Goal: Communication & Community: Answer question/provide support

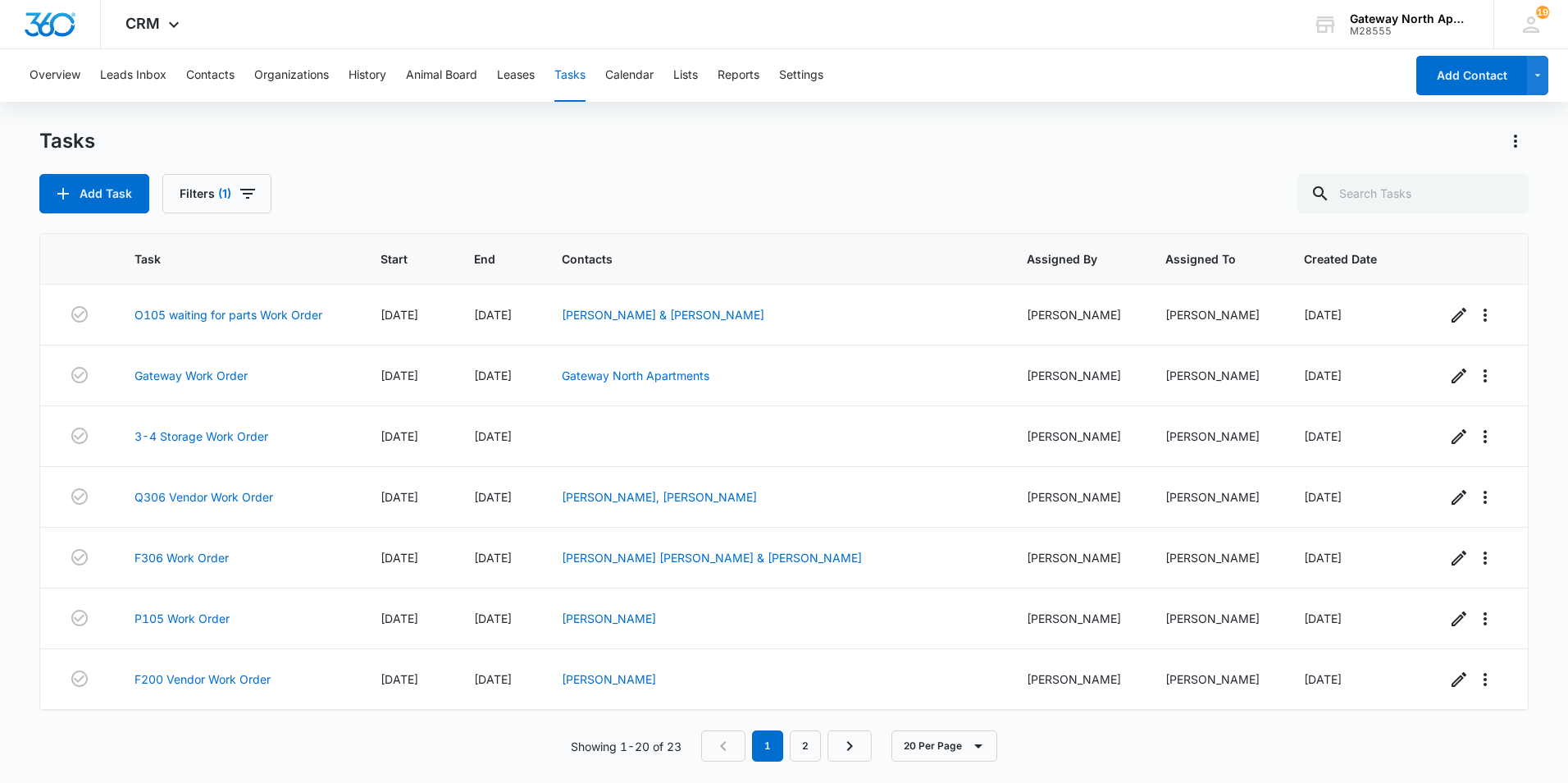
scroll to position [789, 0]
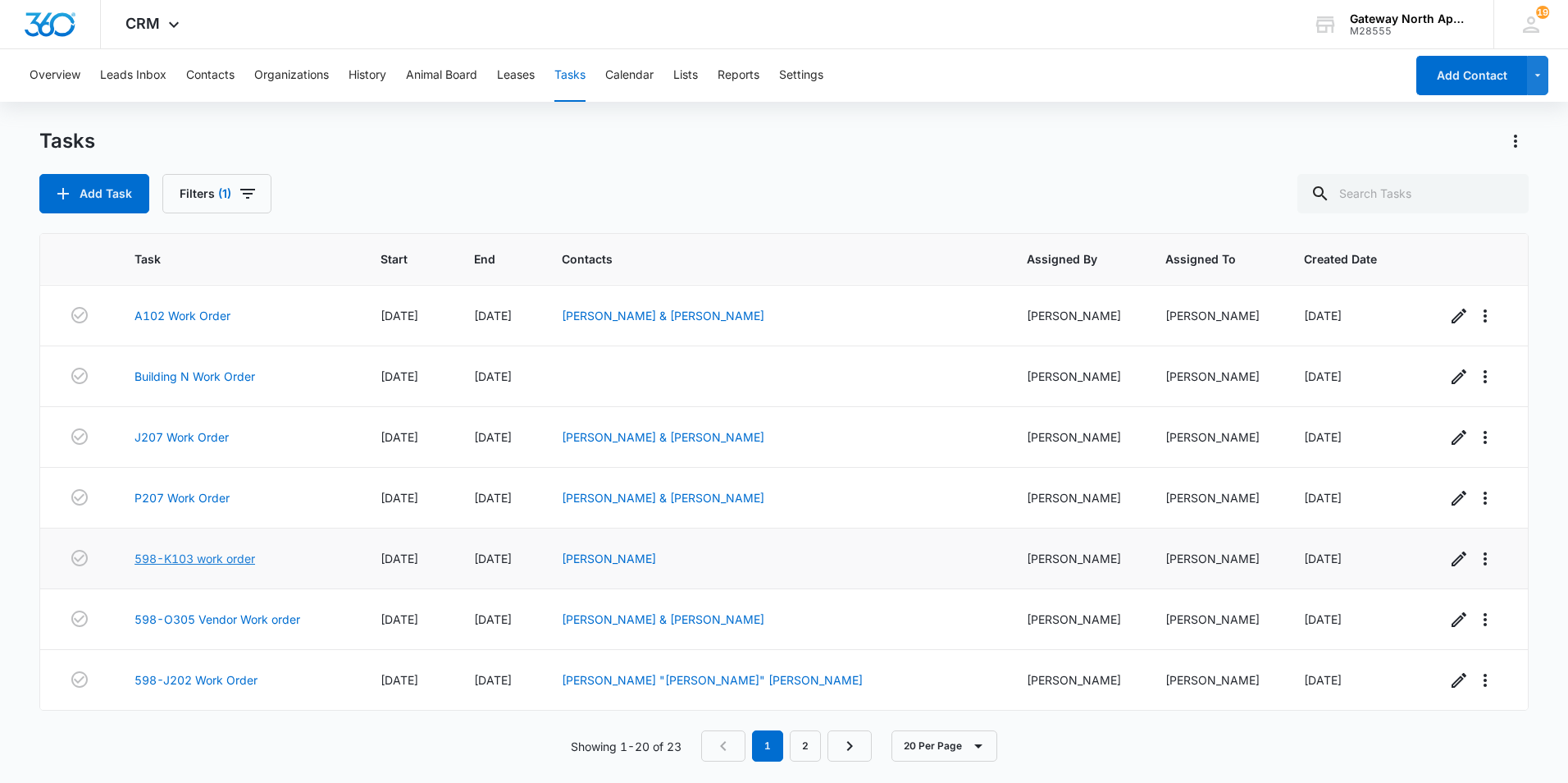
click at [248, 554] on link "598-K103 work order" at bounding box center [194, 559] width 121 height 17
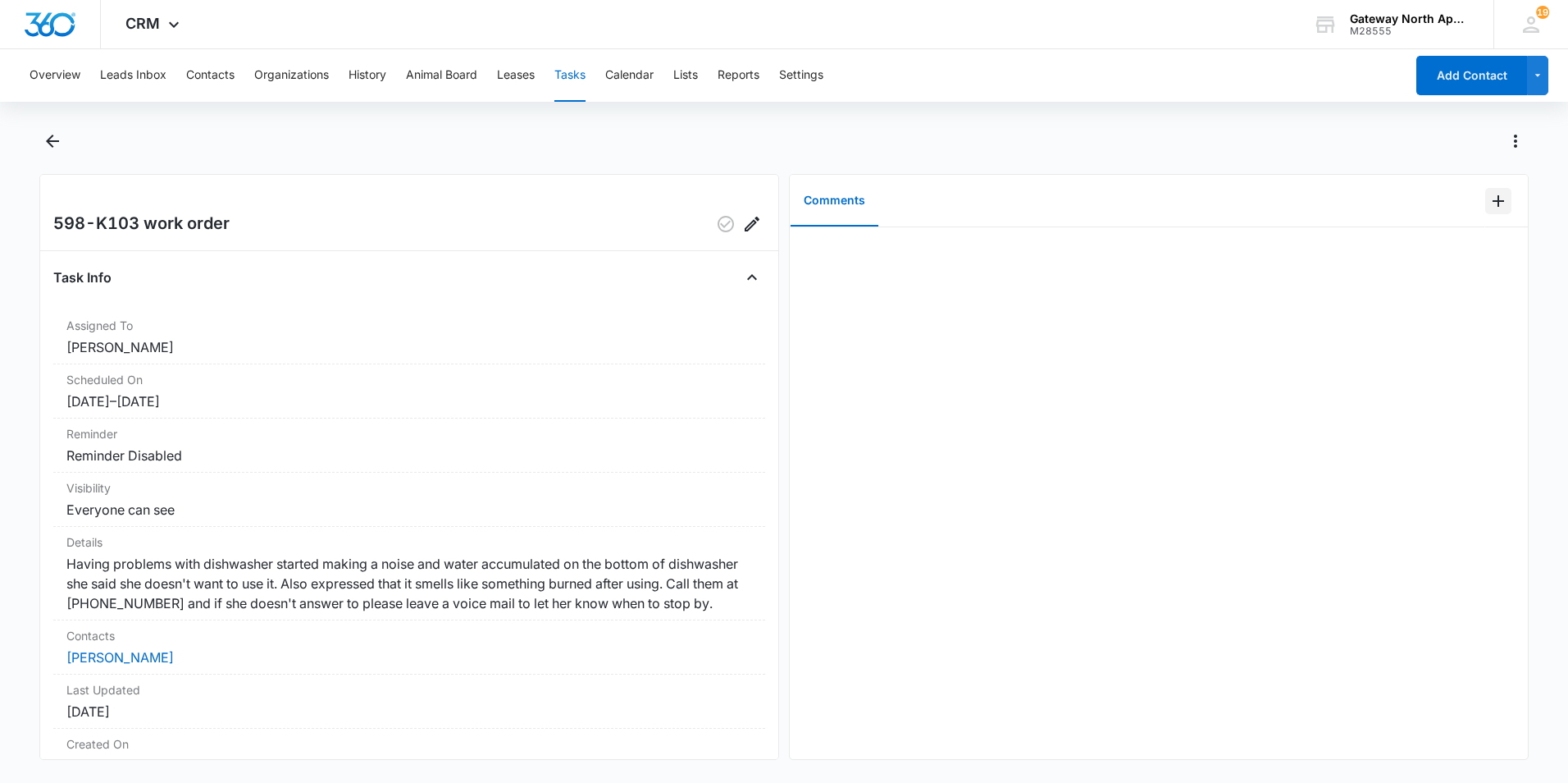
click at [1488, 202] on icon "Add Comment" at bounding box center [1498, 200] width 20 height 20
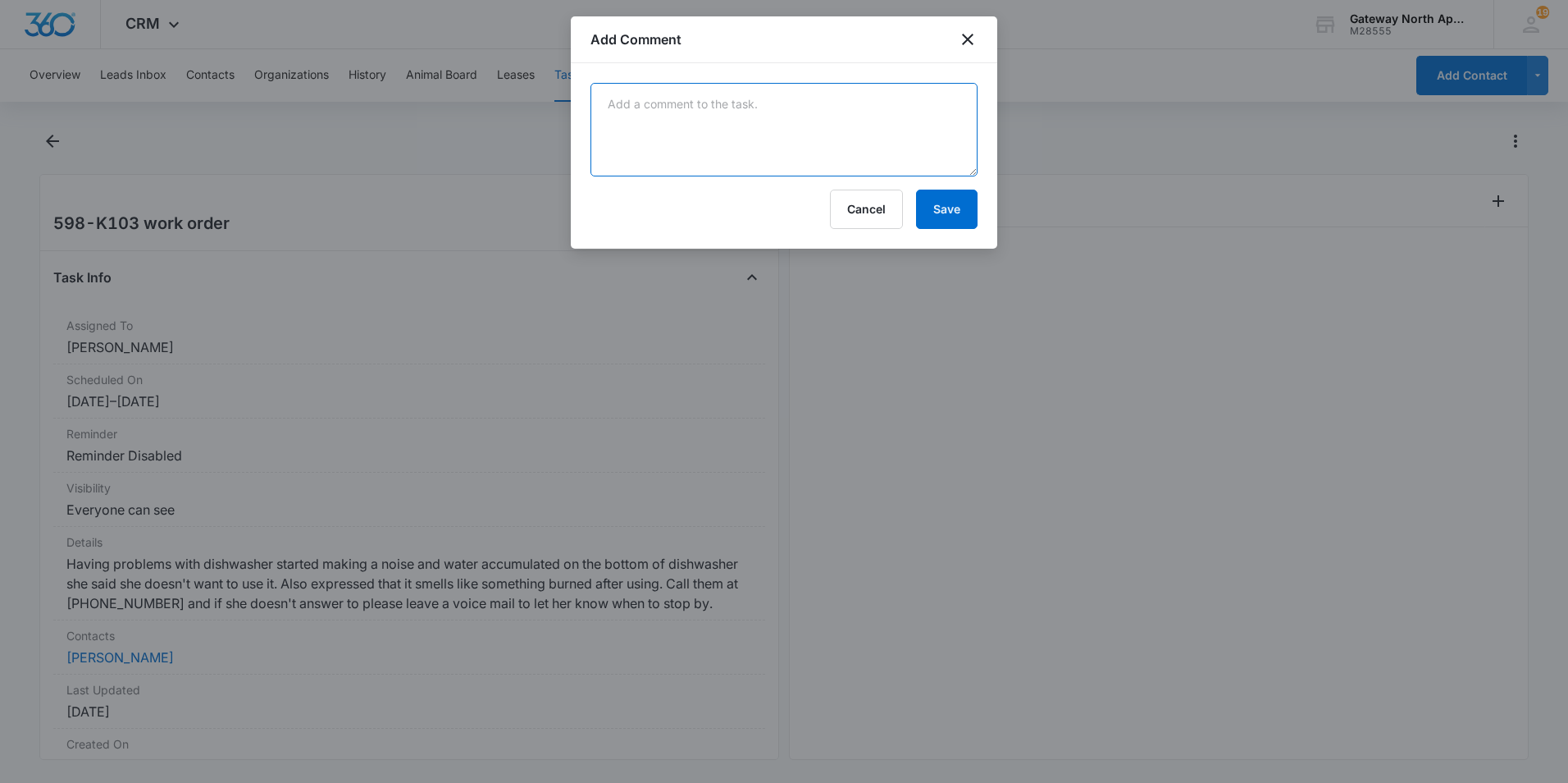
click at [759, 147] on textarea at bounding box center [784, 129] width 387 height 94
type textarea "the circulation pump was bad. replaced it and dishwasher is working just fine n…"
click at [940, 213] on button "Save" at bounding box center [946, 209] width 61 height 39
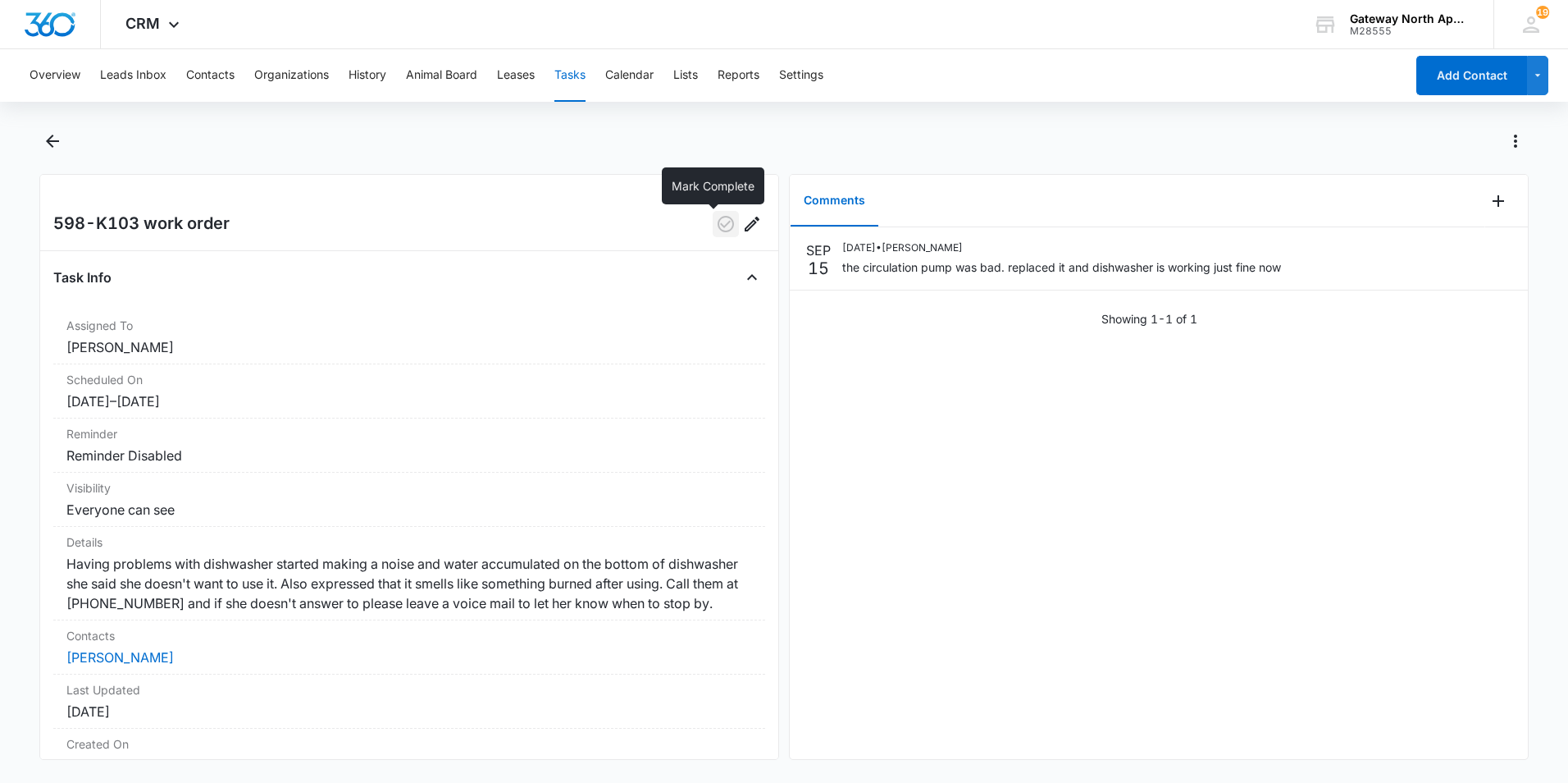
click at [716, 222] on icon "button" at bounding box center [725, 223] width 20 height 20
click at [49, 142] on icon "Back" at bounding box center [53, 141] width 13 height 13
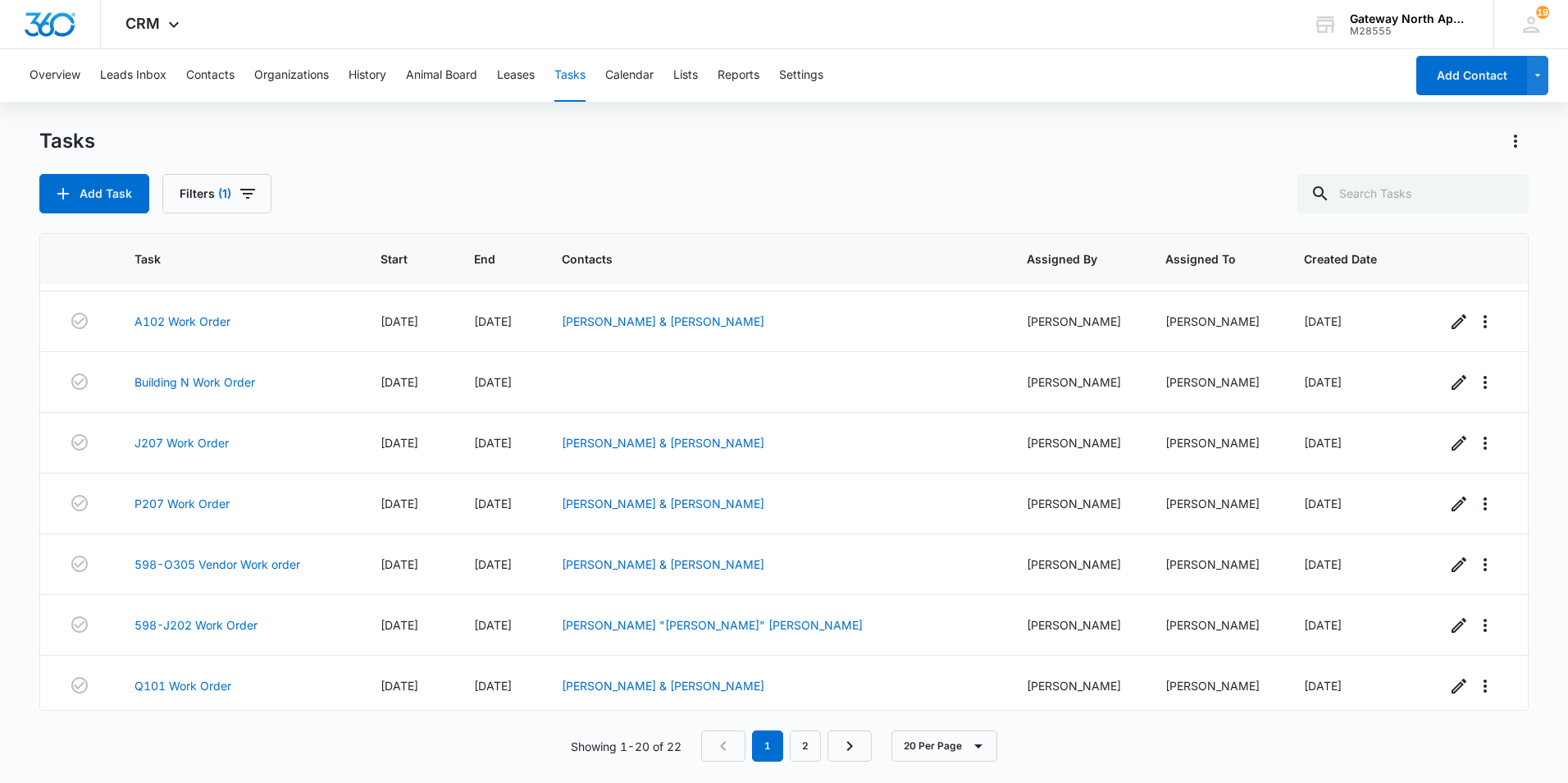
scroll to position [789, 0]
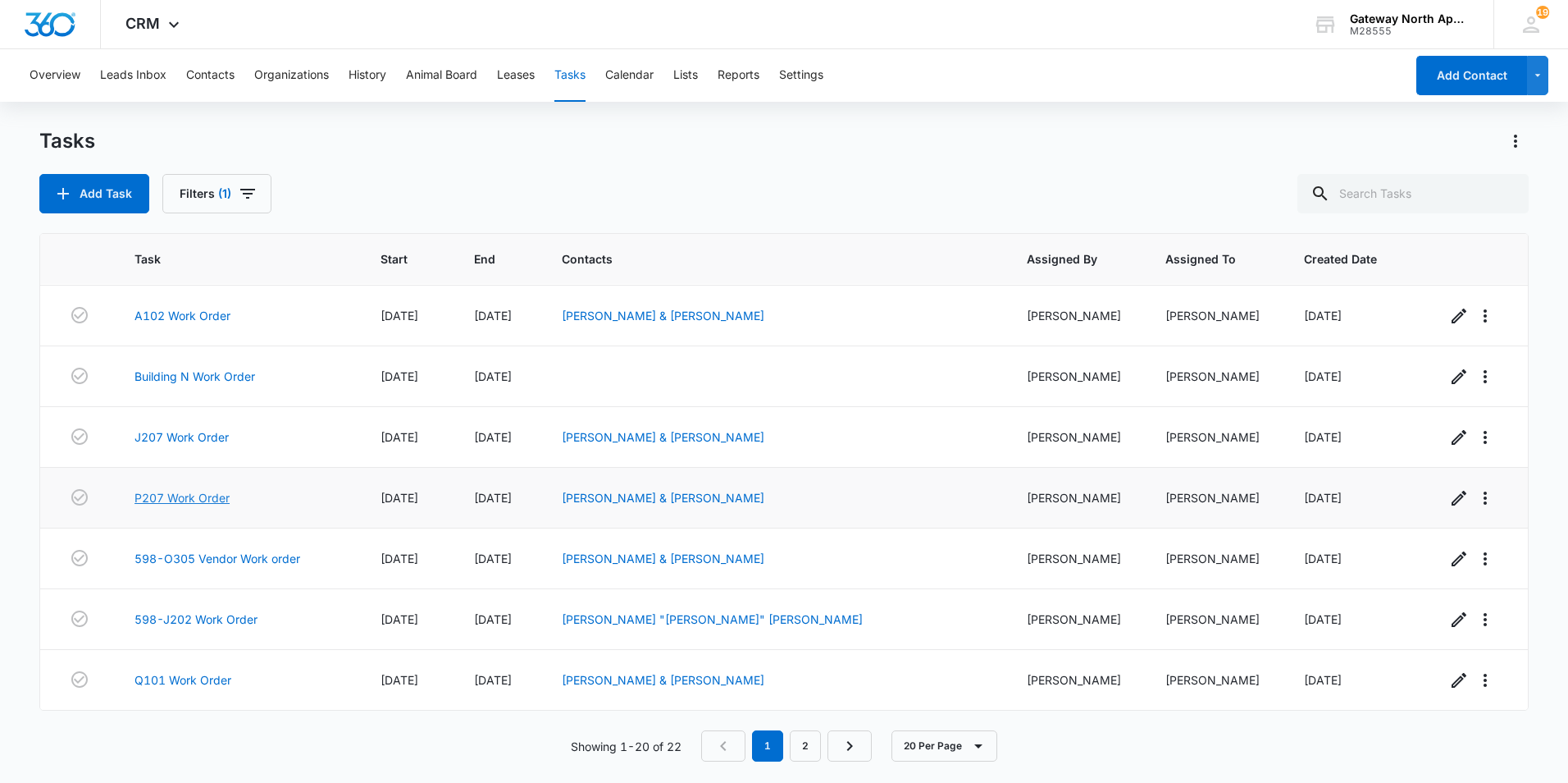
click at [211, 495] on link "P207 Work Order" at bounding box center [181, 497] width 95 height 17
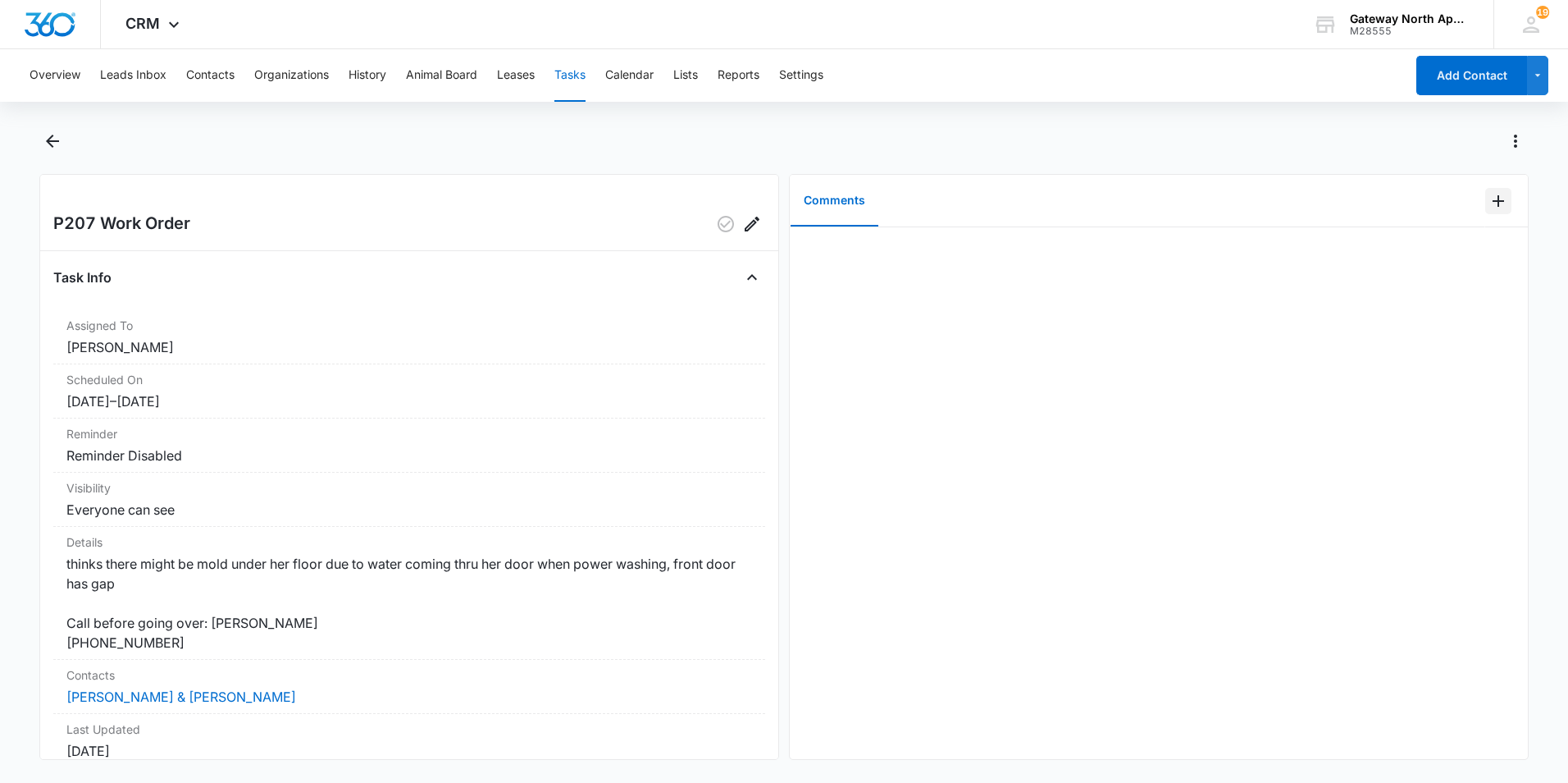
click at [1490, 196] on icon "Add Comment" at bounding box center [1498, 200] width 20 height 20
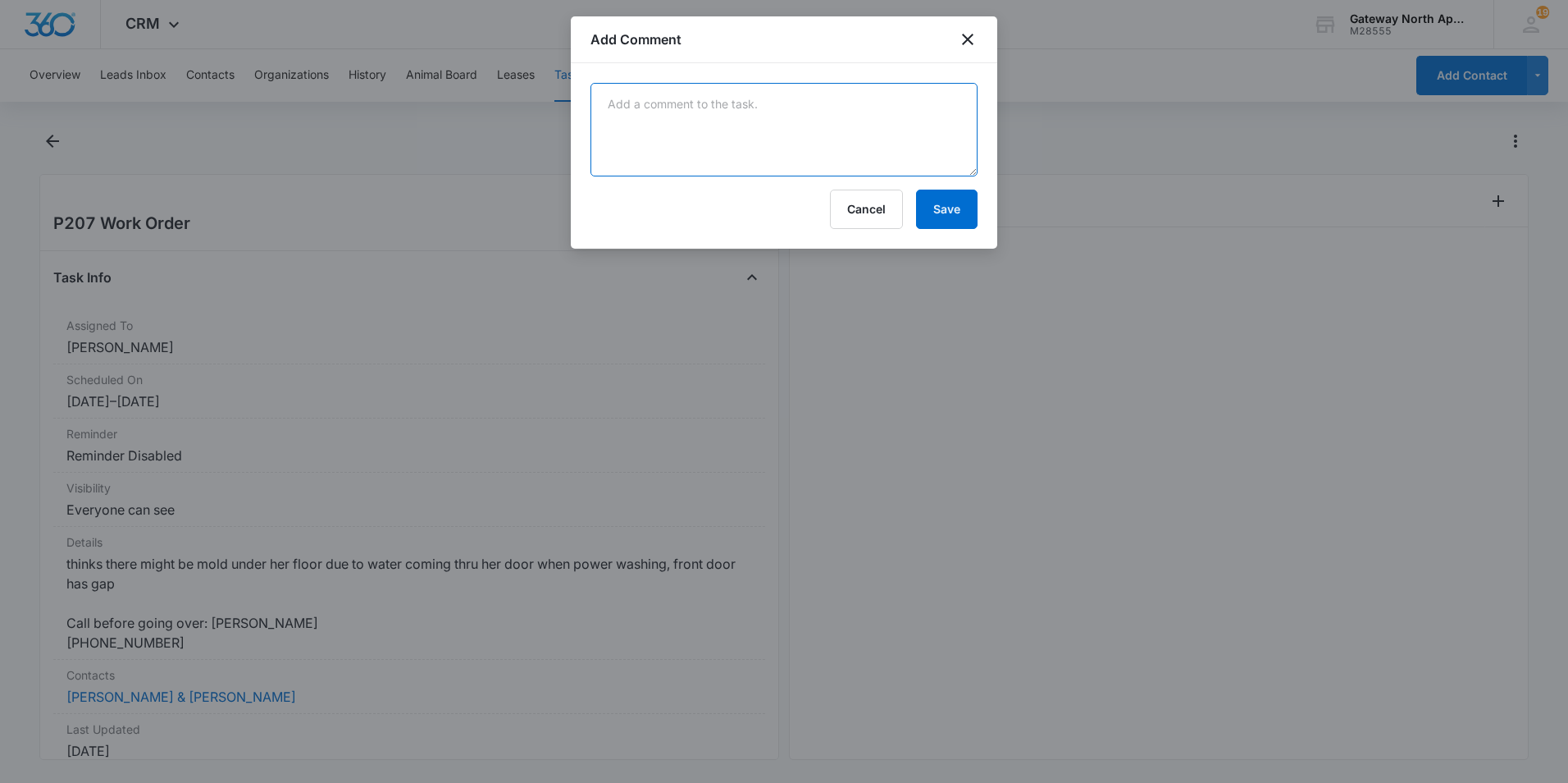
click at [664, 127] on textarea at bounding box center [784, 129] width 387 height 94
type textarea "t"
drag, startPoint x: 801, startPoint y: 90, endPoint x: 786, endPoint y: 111, distance: 25.8
click at [800, 94] on textarea "caulked in the threshold plate" at bounding box center [784, 129] width 387 height 94
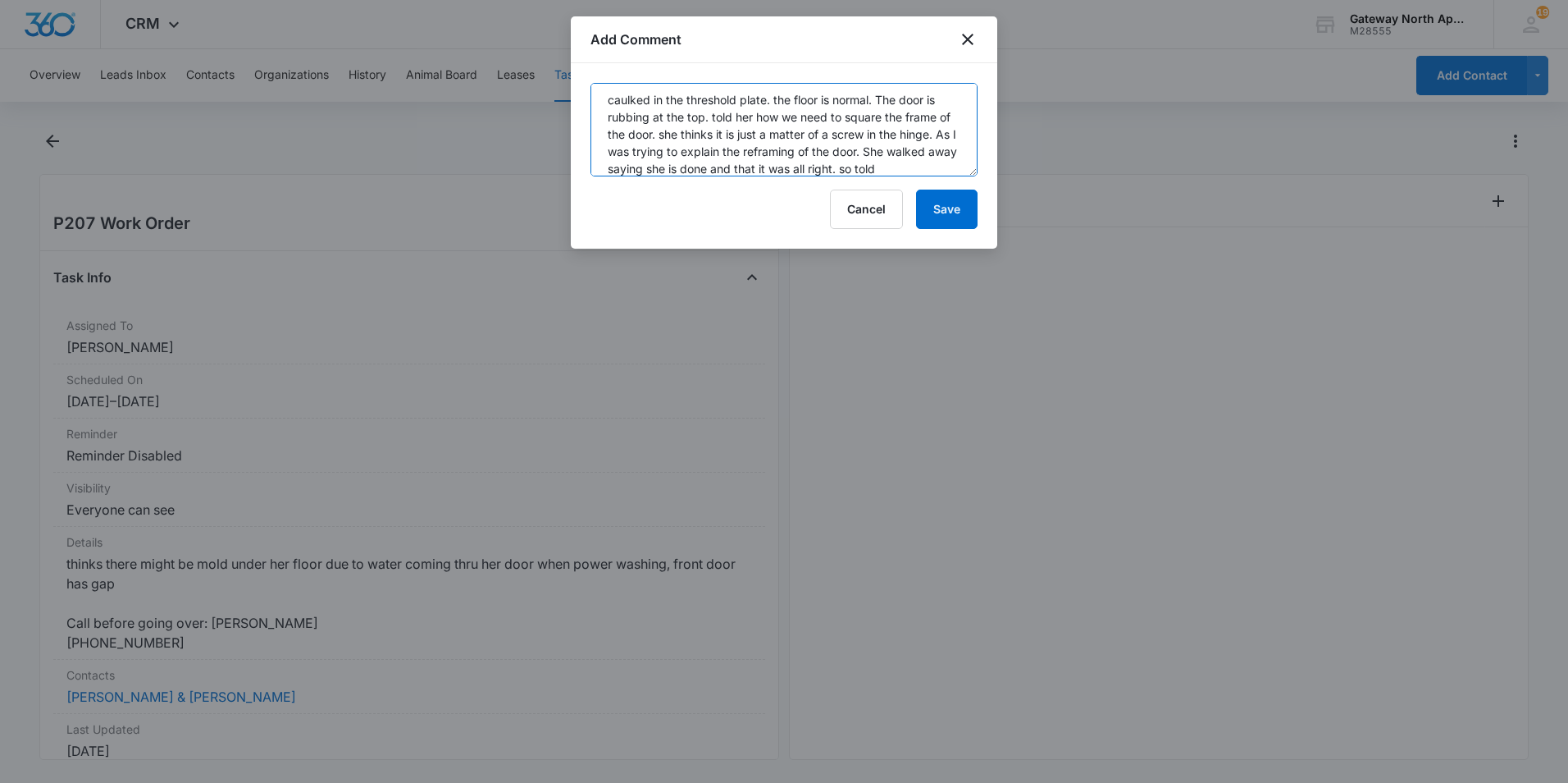
scroll to position [21, 0]
type textarea "caulked in the threshold plate. the floor is normal. The door is rubbing at the…"
click at [944, 209] on button "Save" at bounding box center [946, 209] width 61 height 39
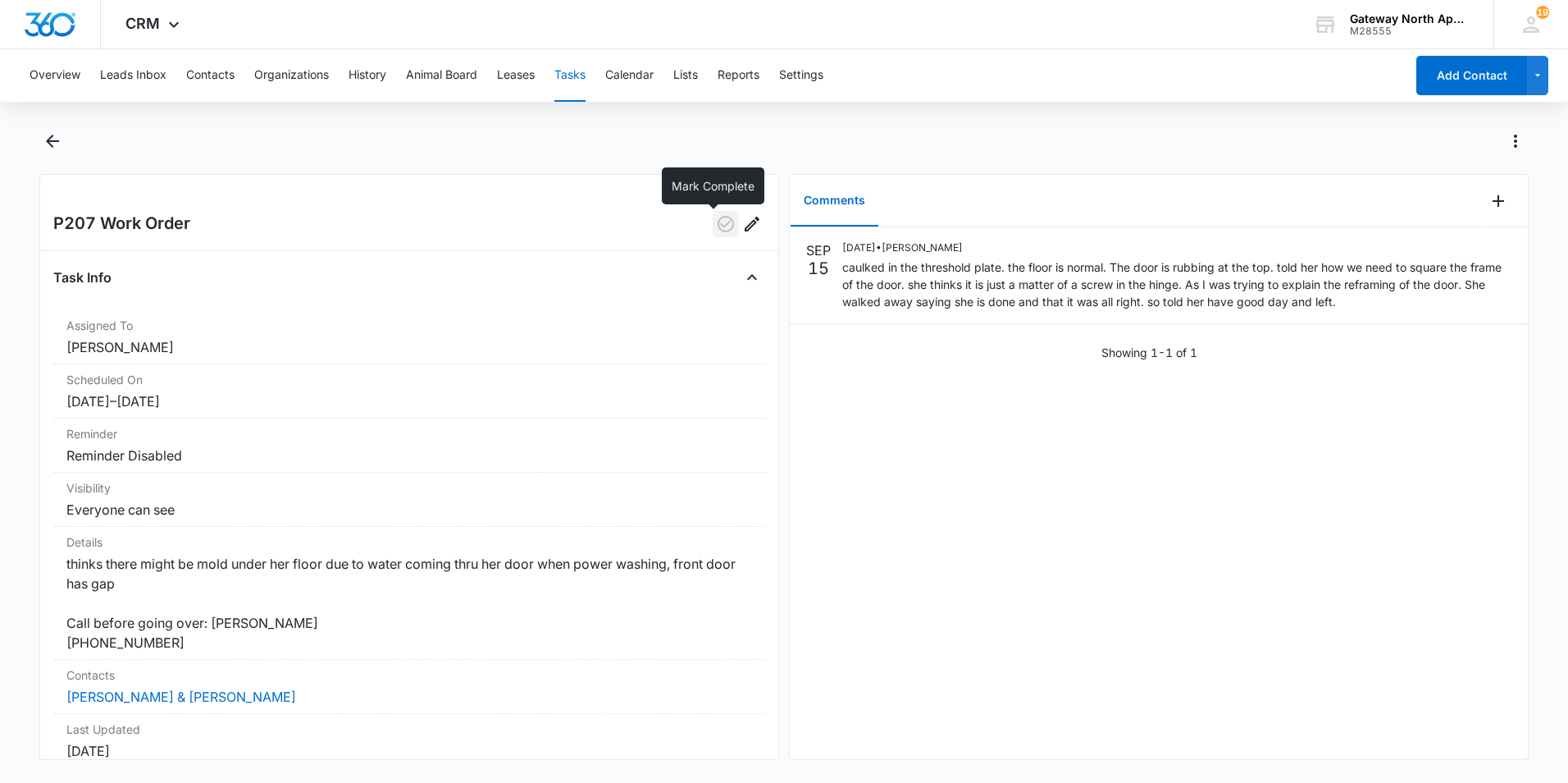
click at [717, 225] on icon "button" at bounding box center [725, 223] width 16 height 16
click at [574, 74] on button "Tasks" at bounding box center [570, 75] width 32 height 53
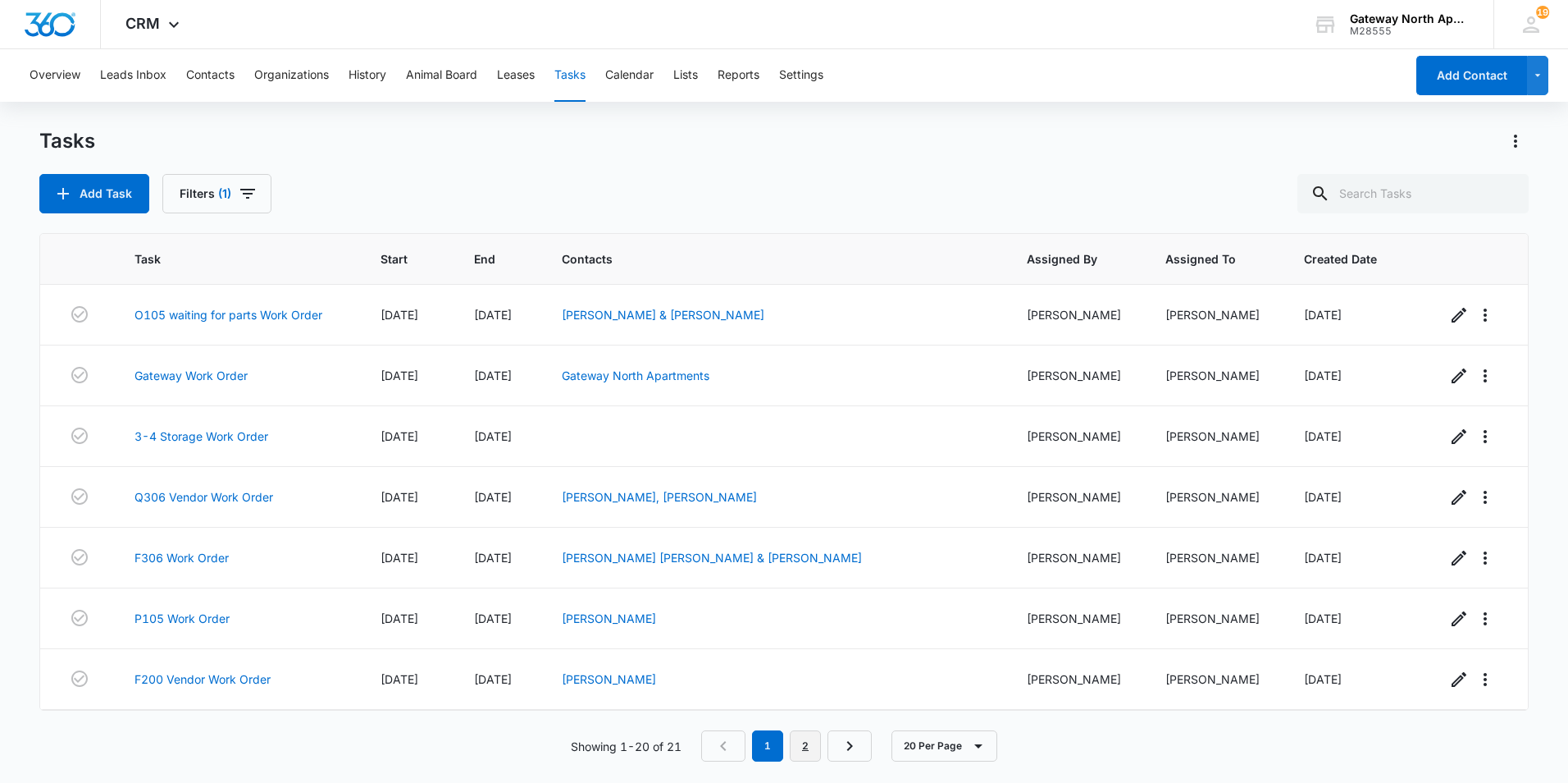
click at [802, 756] on link "2" at bounding box center [805, 746] width 32 height 32
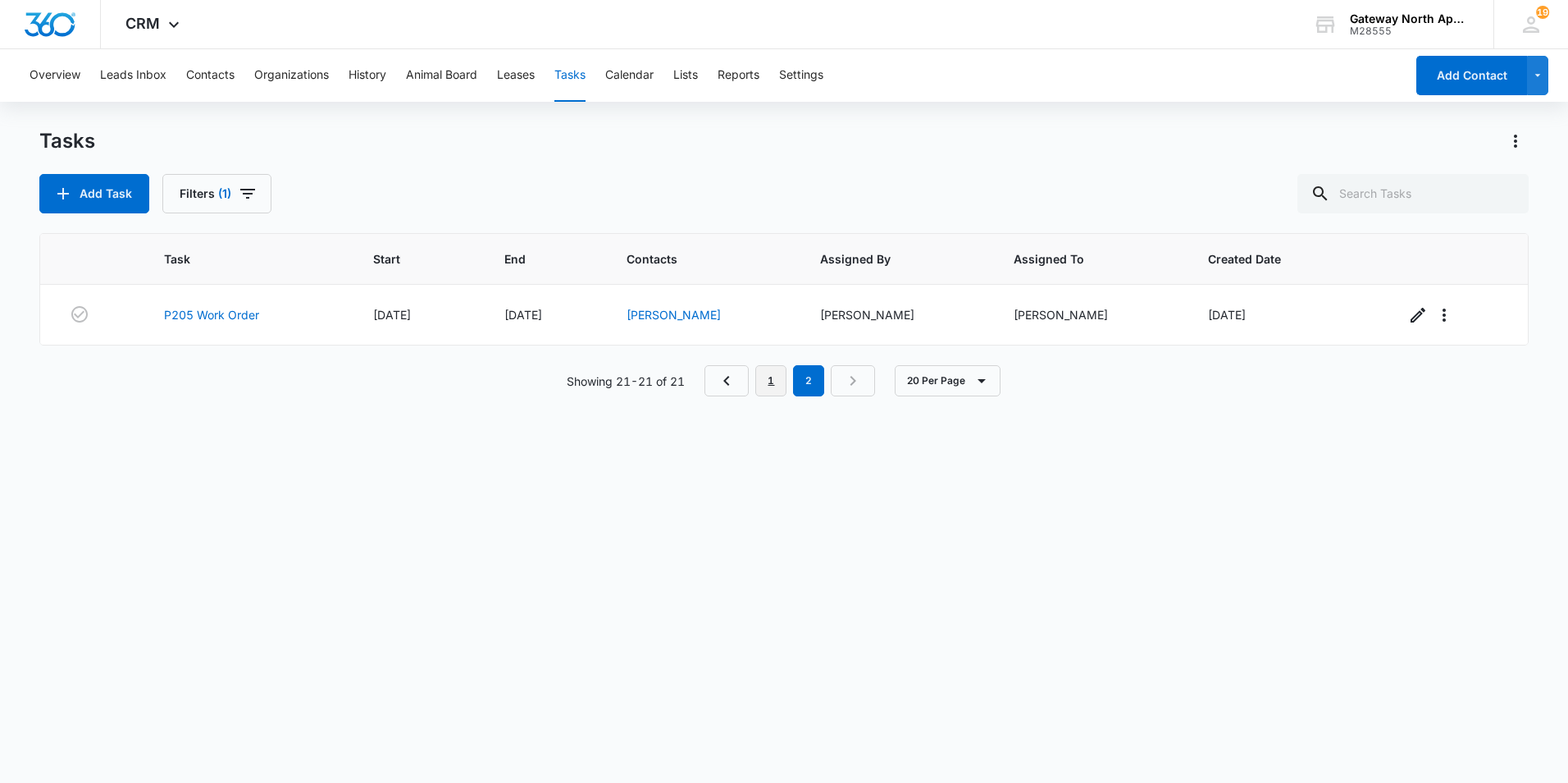
click at [766, 388] on link "1" at bounding box center [770, 380] width 32 height 32
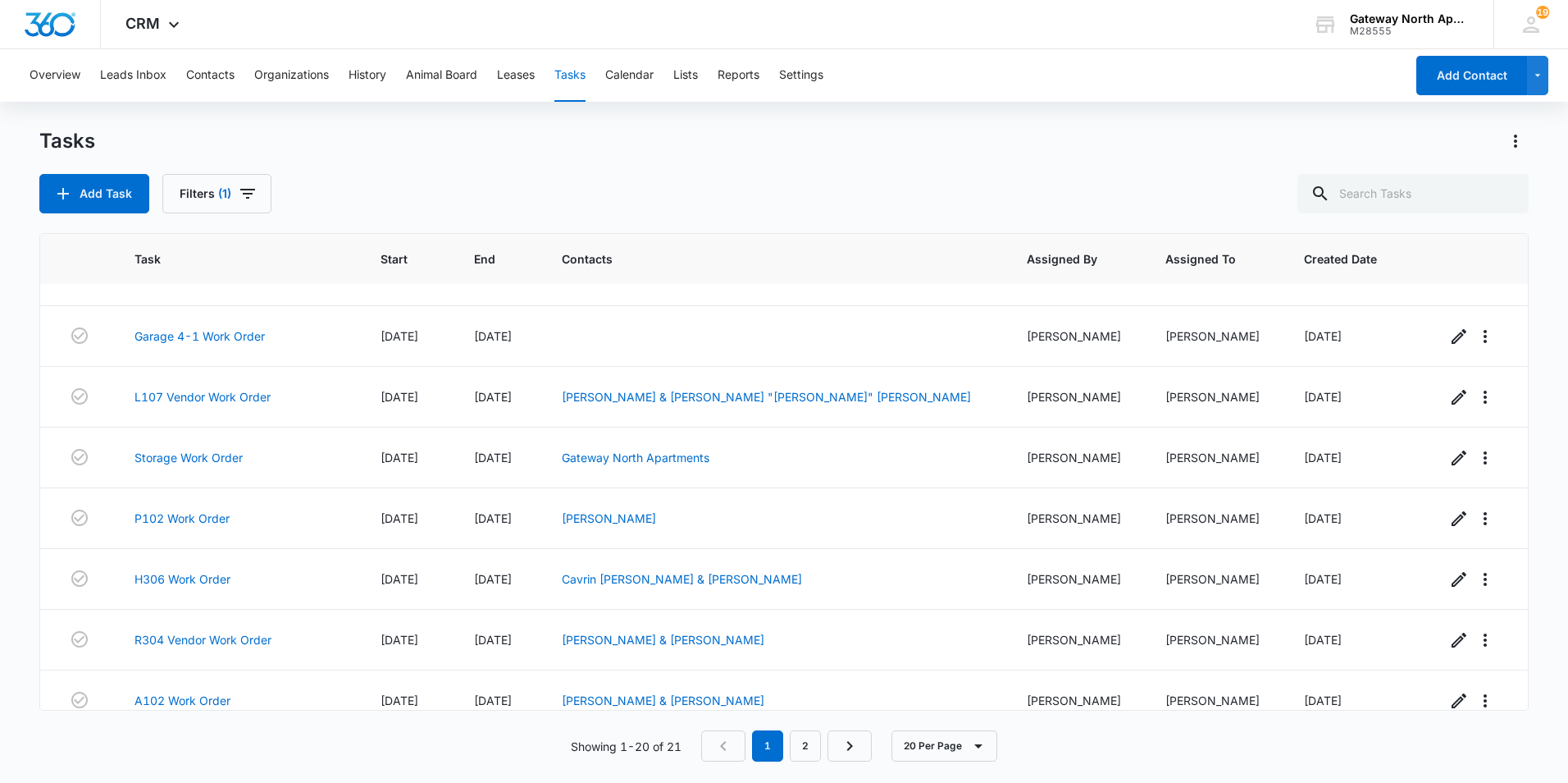
scroll to position [379, 0]
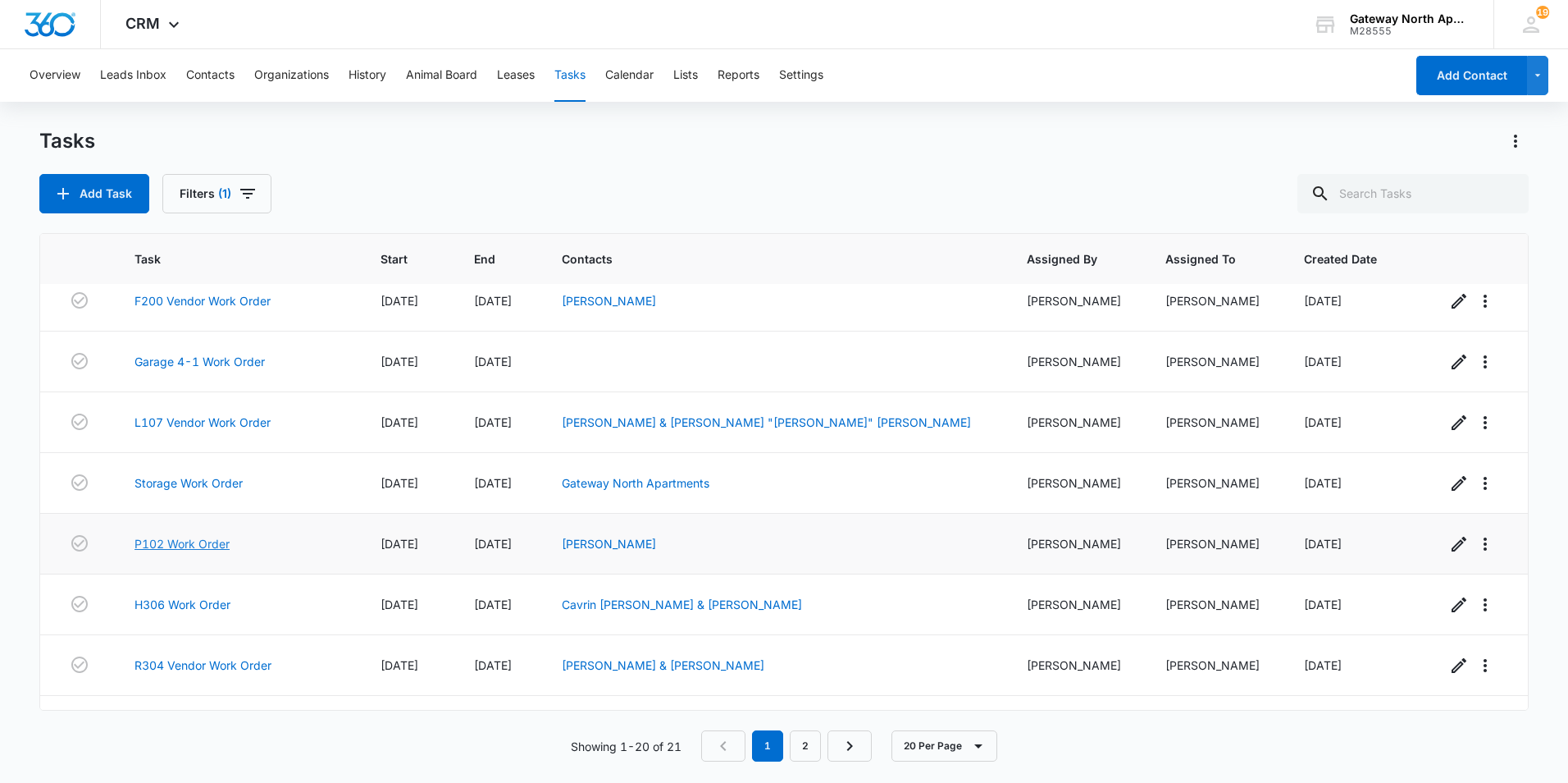
click at [219, 538] on link "P102 Work Order" at bounding box center [181, 543] width 95 height 17
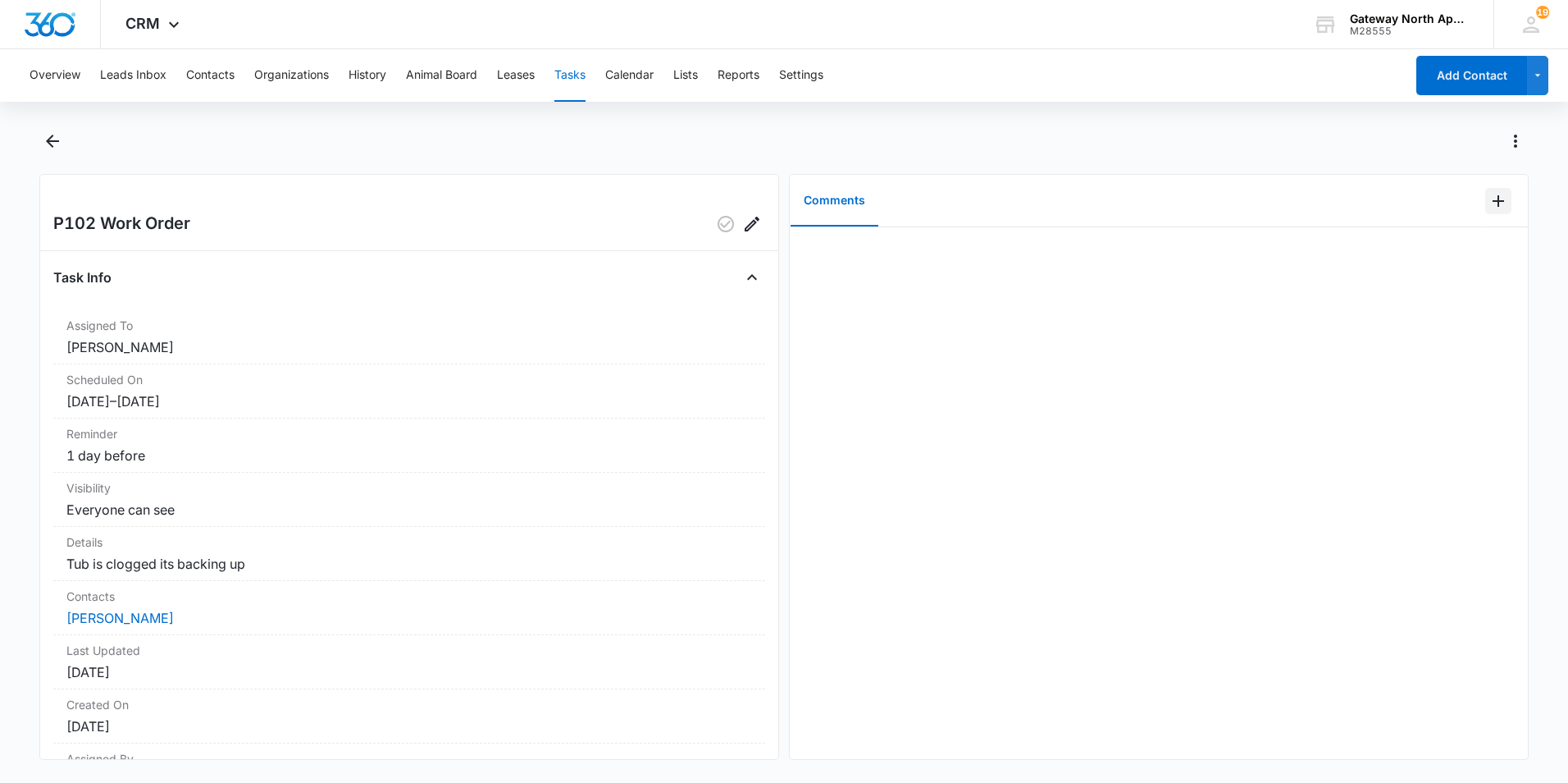
click at [1489, 204] on icon "Add Comment" at bounding box center [1498, 200] width 20 height 20
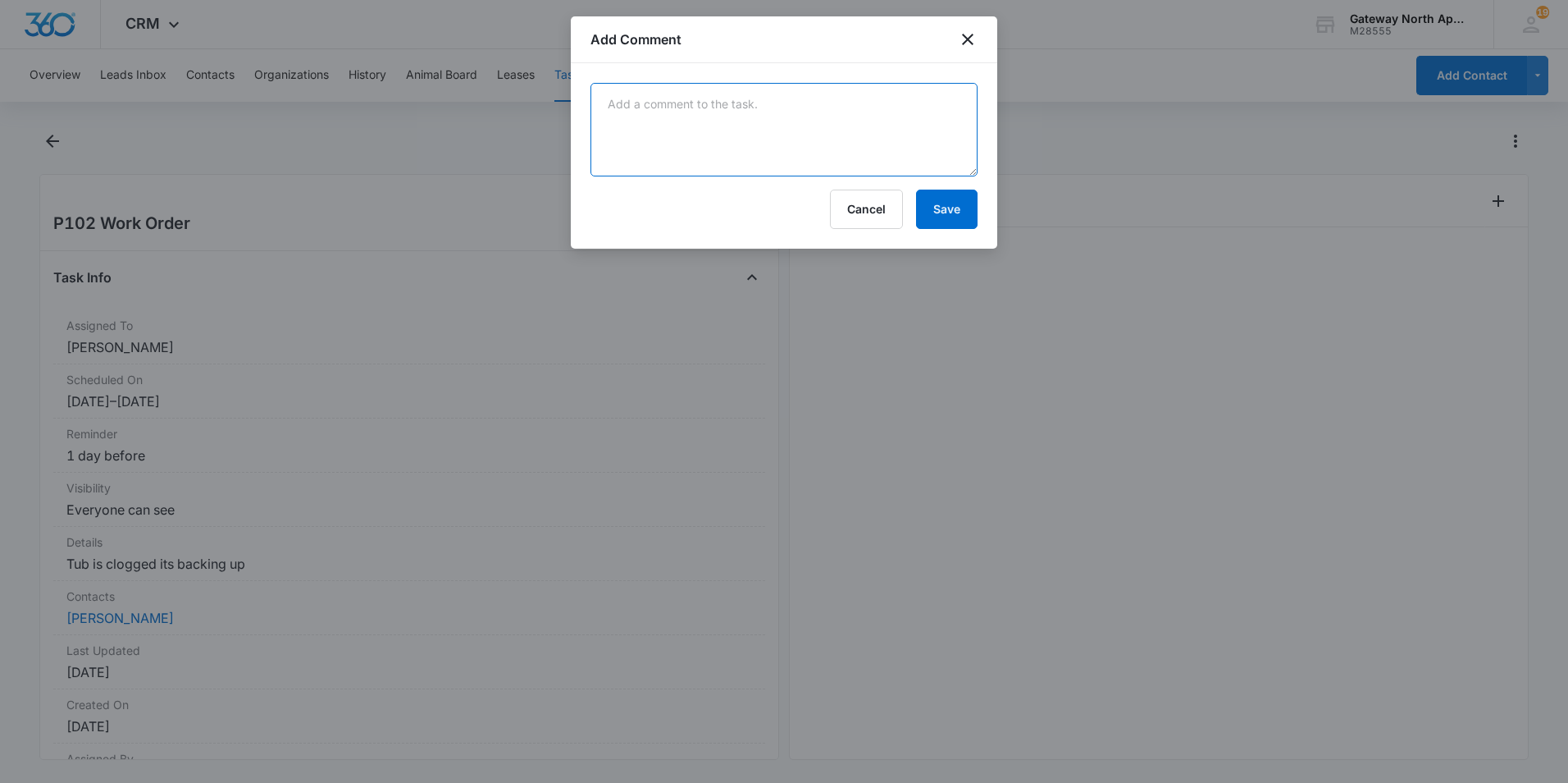
click at [713, 102] on textarea at bounding box center [784, 129] width 387 height 94
type textarea "tun was clogged with hairs cleaned it out and it drains faster now"
click at [955, 221] on button "Save" at bounding box center [946, 209] width 61 height 39
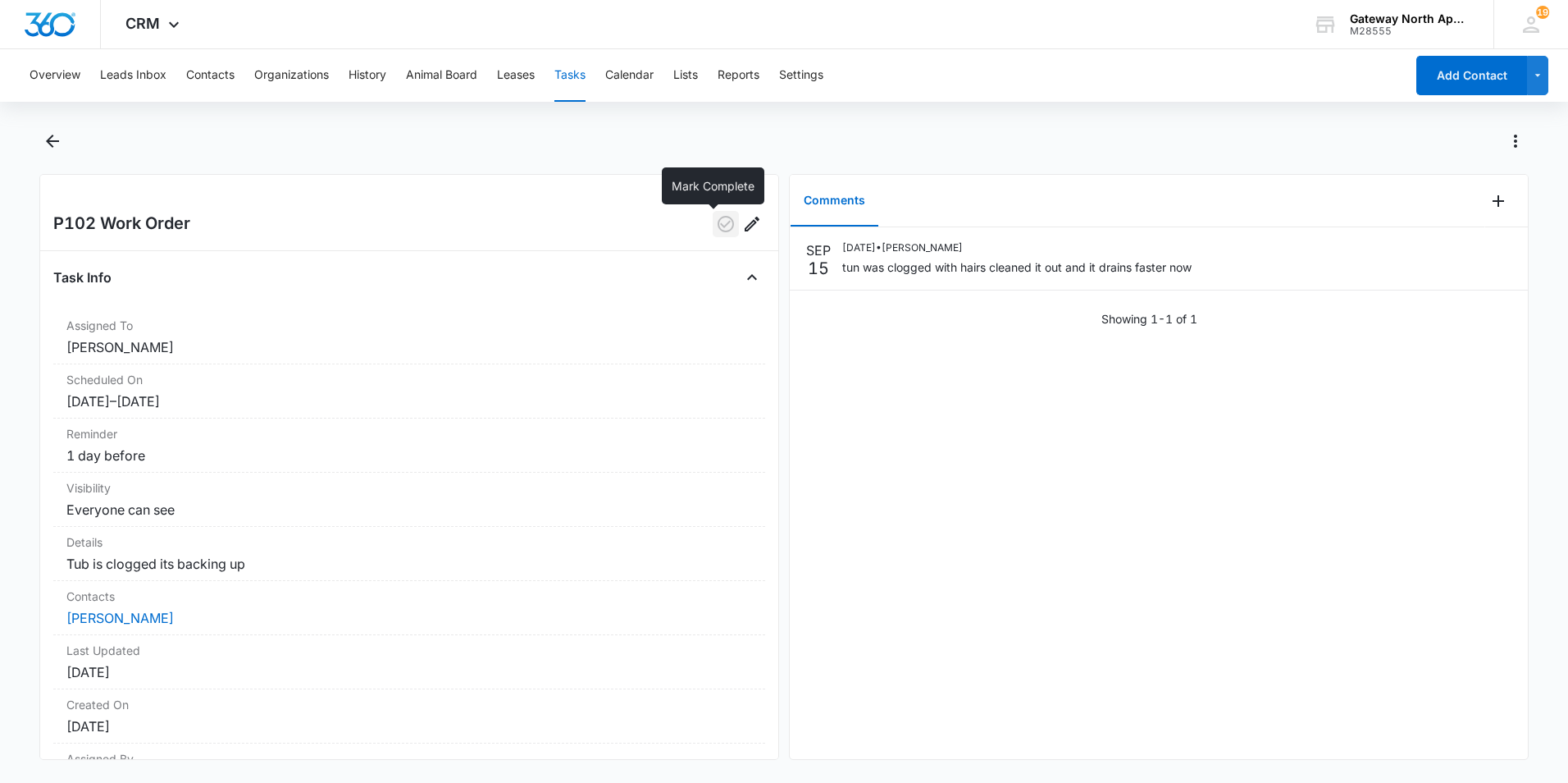
click at [716, 221] on icon "button" at bounding box center [725, 223] width 20 height 20
click at [44, 139] on icon "Back" at bounding box center [53, 141] width 20 height 20
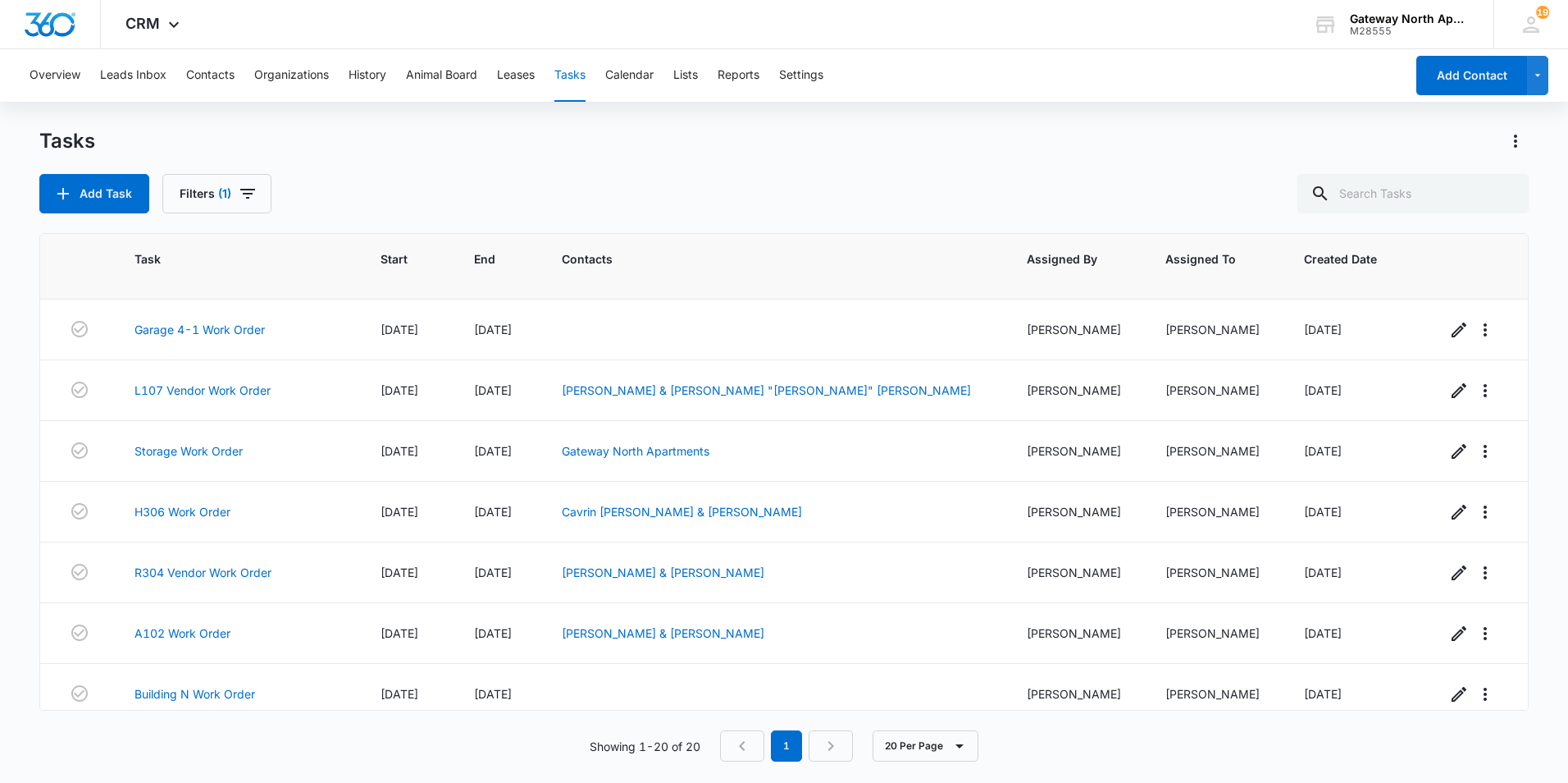
scroll to position [493, 0]
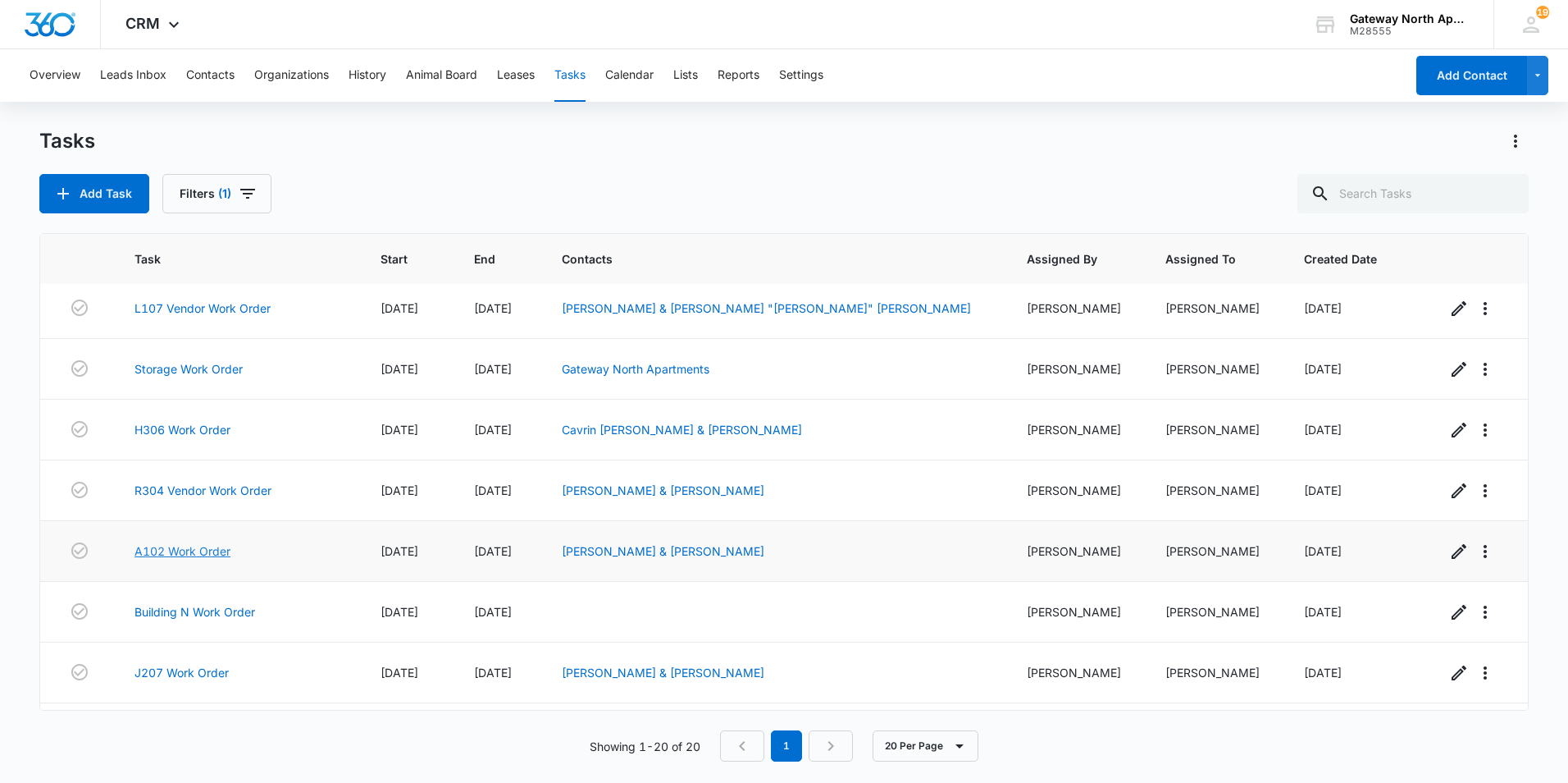
click at [168, 550] on link "A102 Work Order" at bounding box center [182, 551] width 96 height 17
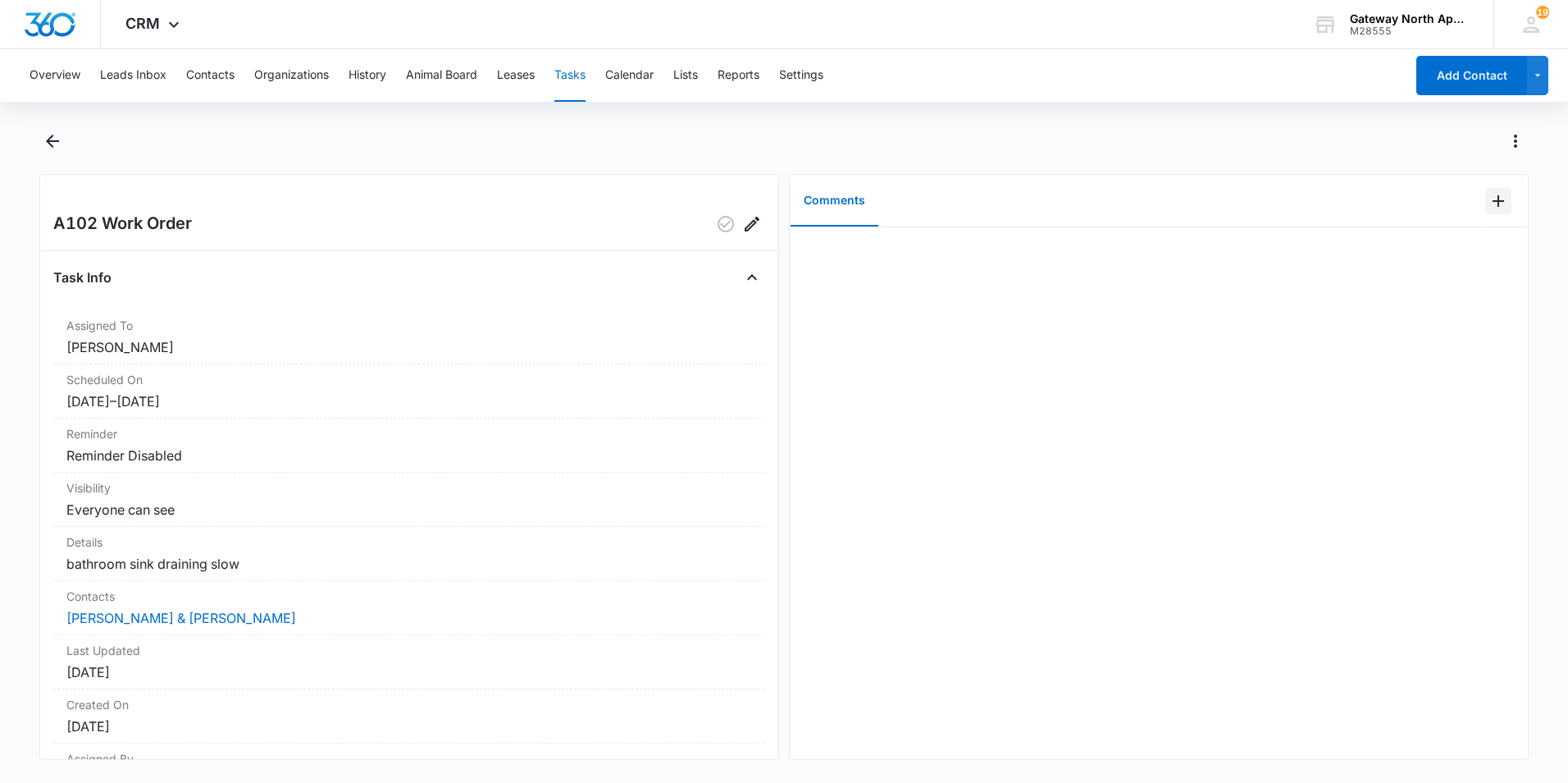
click at [1488, 202] on icon "Add Comment" at bounding box center [1498, 200] width 20 height 20
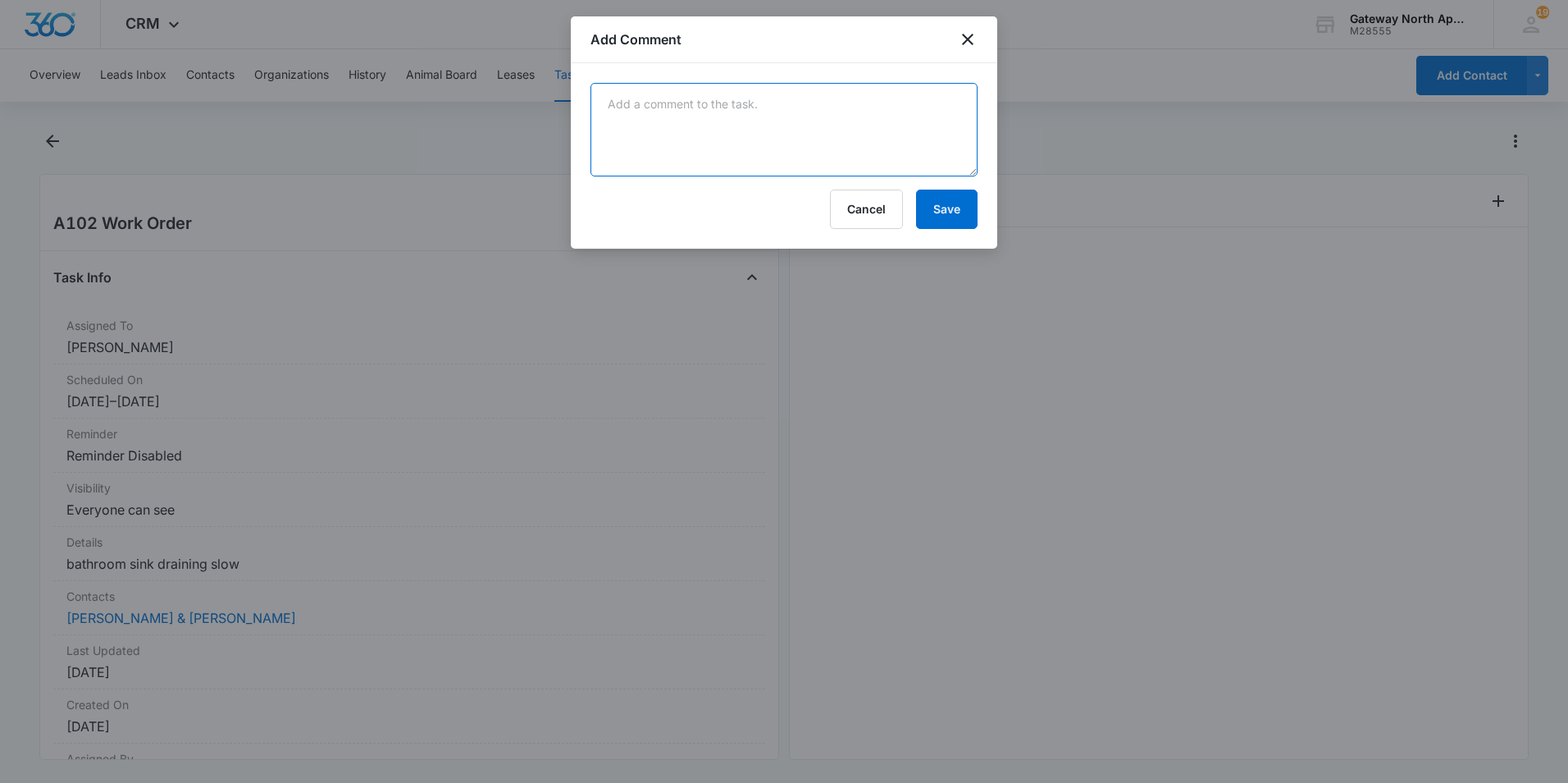
click at [818, 113] on textarea at bounding box center [784, 129] width 387 height 94
type textarea "sick has hairs cleaned it out she ask if i could do the tub as well also clogge…"
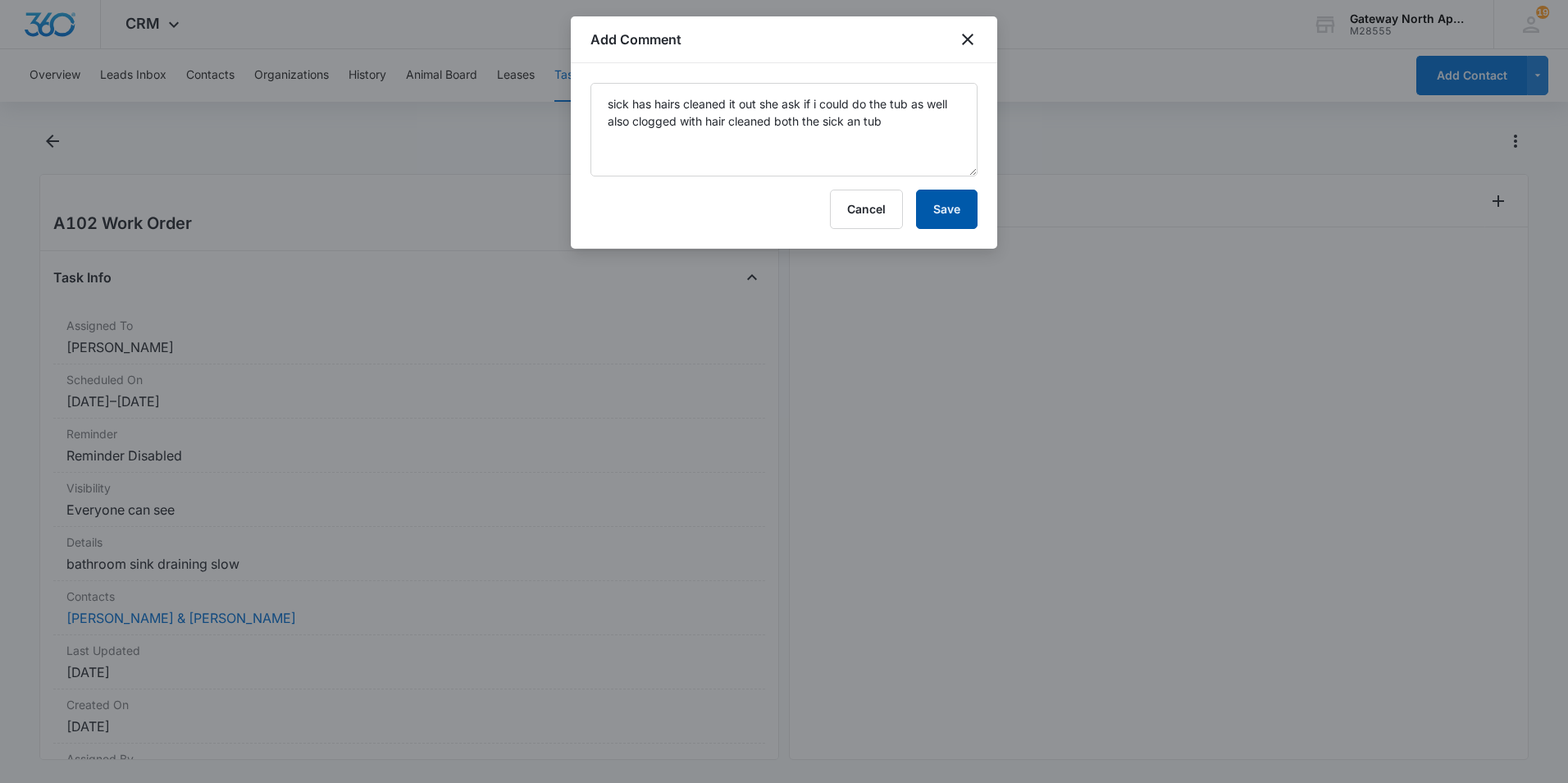
click at [936, 212] on button "Save" at bounding box center [946, 209] width 61 height 39
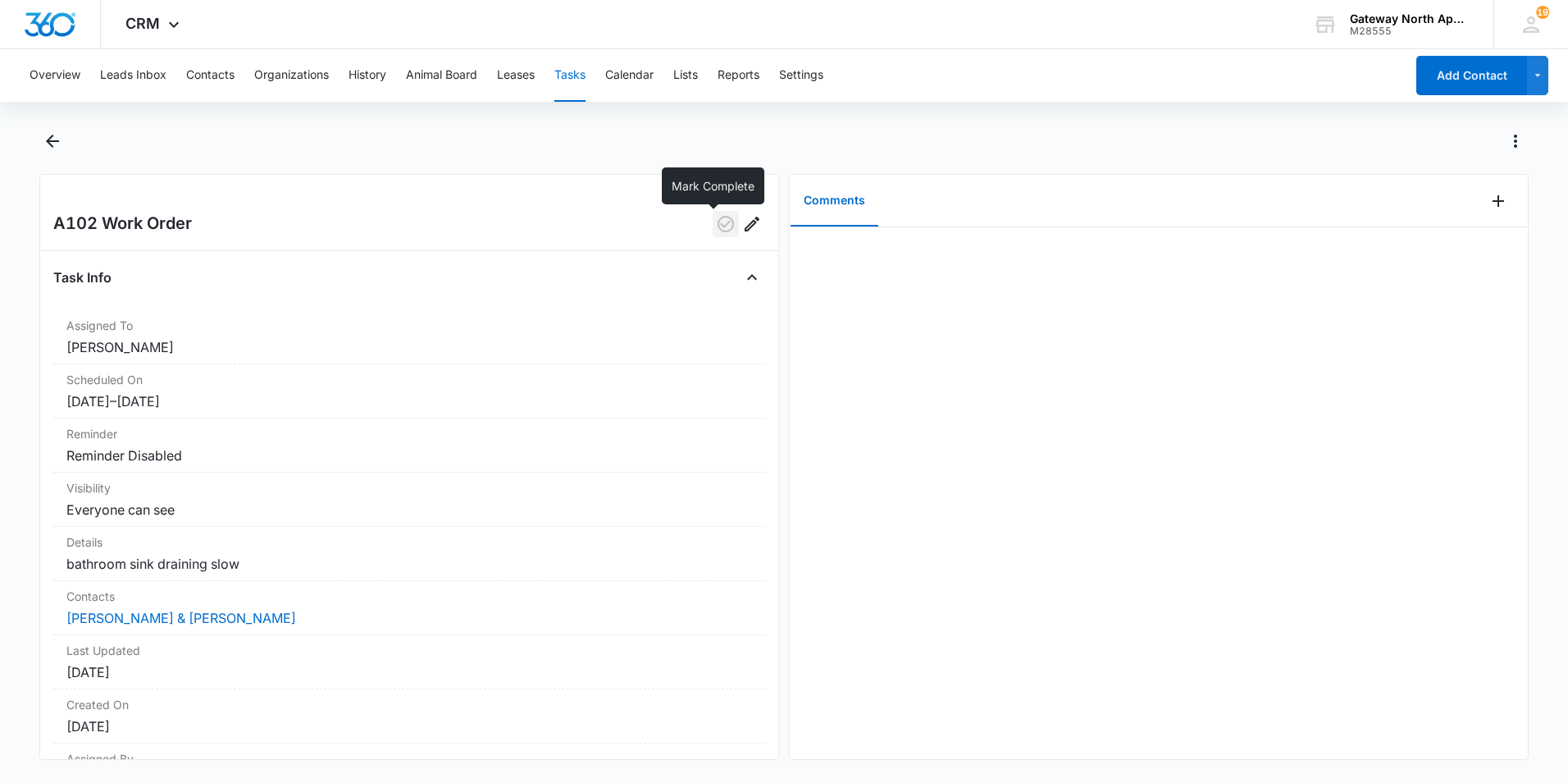
click at [716, 220] on icon "button" at bounding box center [725, 223] width 20 height 20
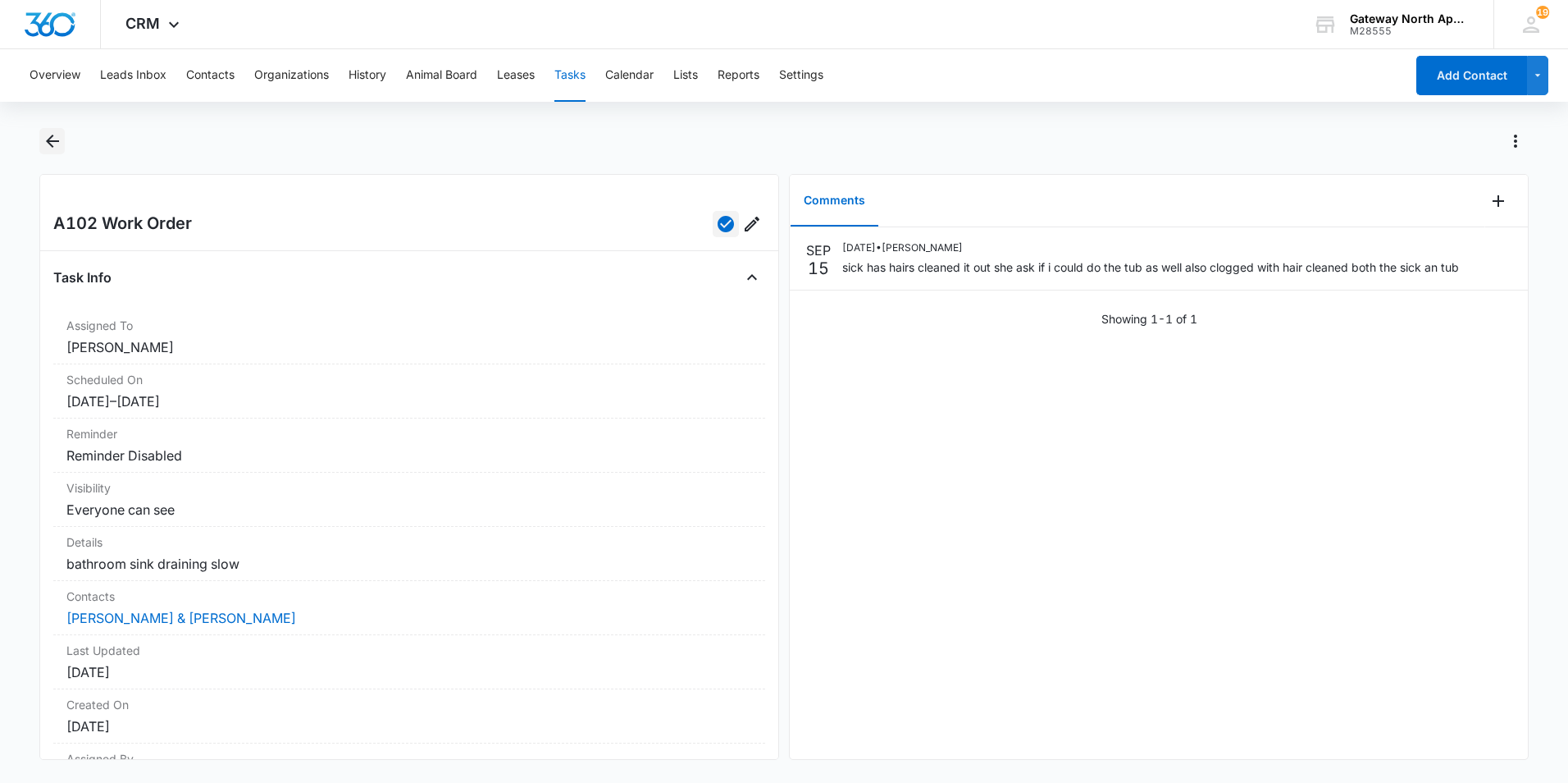
click at [46, 134] on icon "Back" at bounding box center [53, 141] width 20 height 20
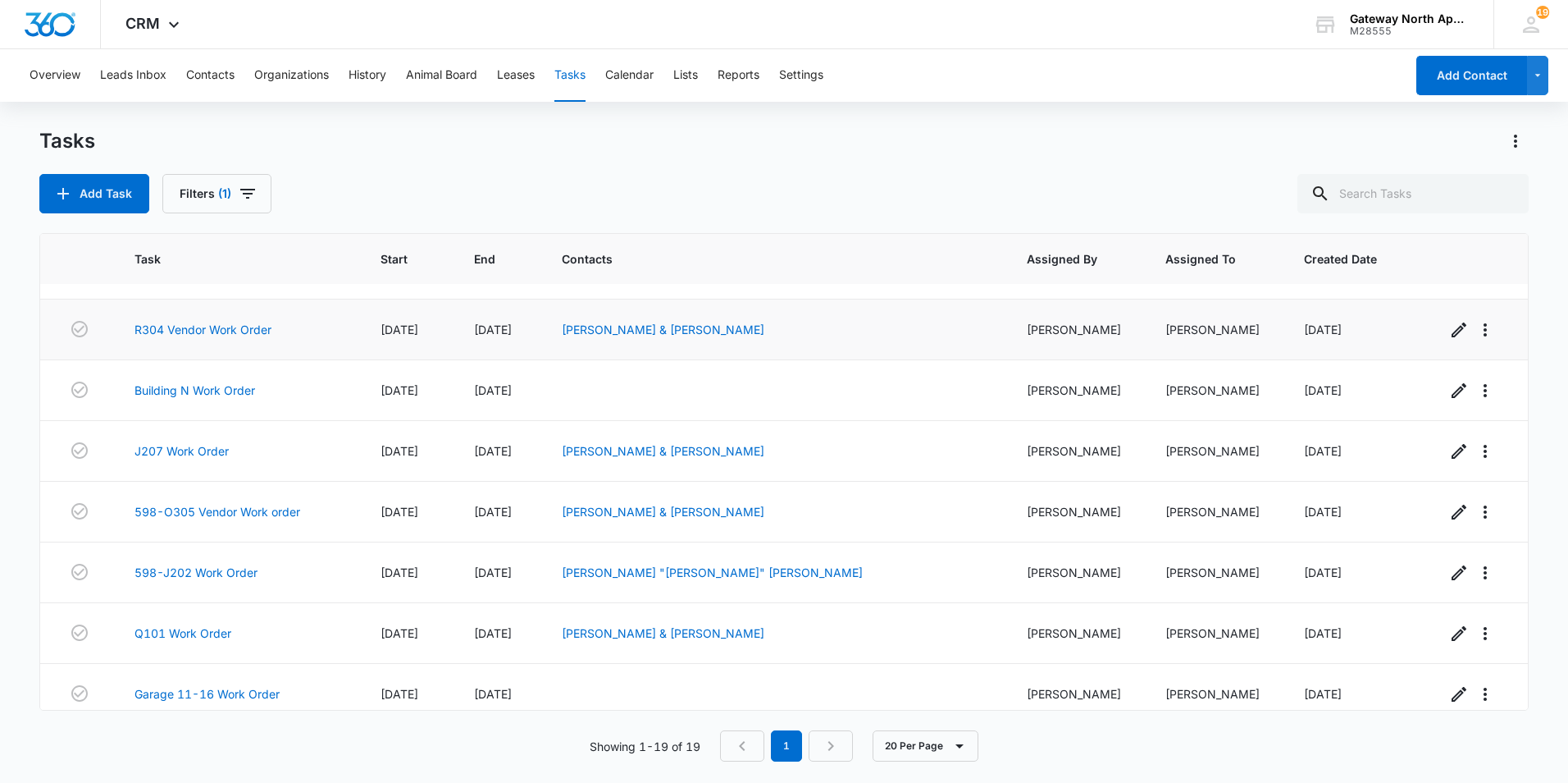
scroll to position [727, 0]
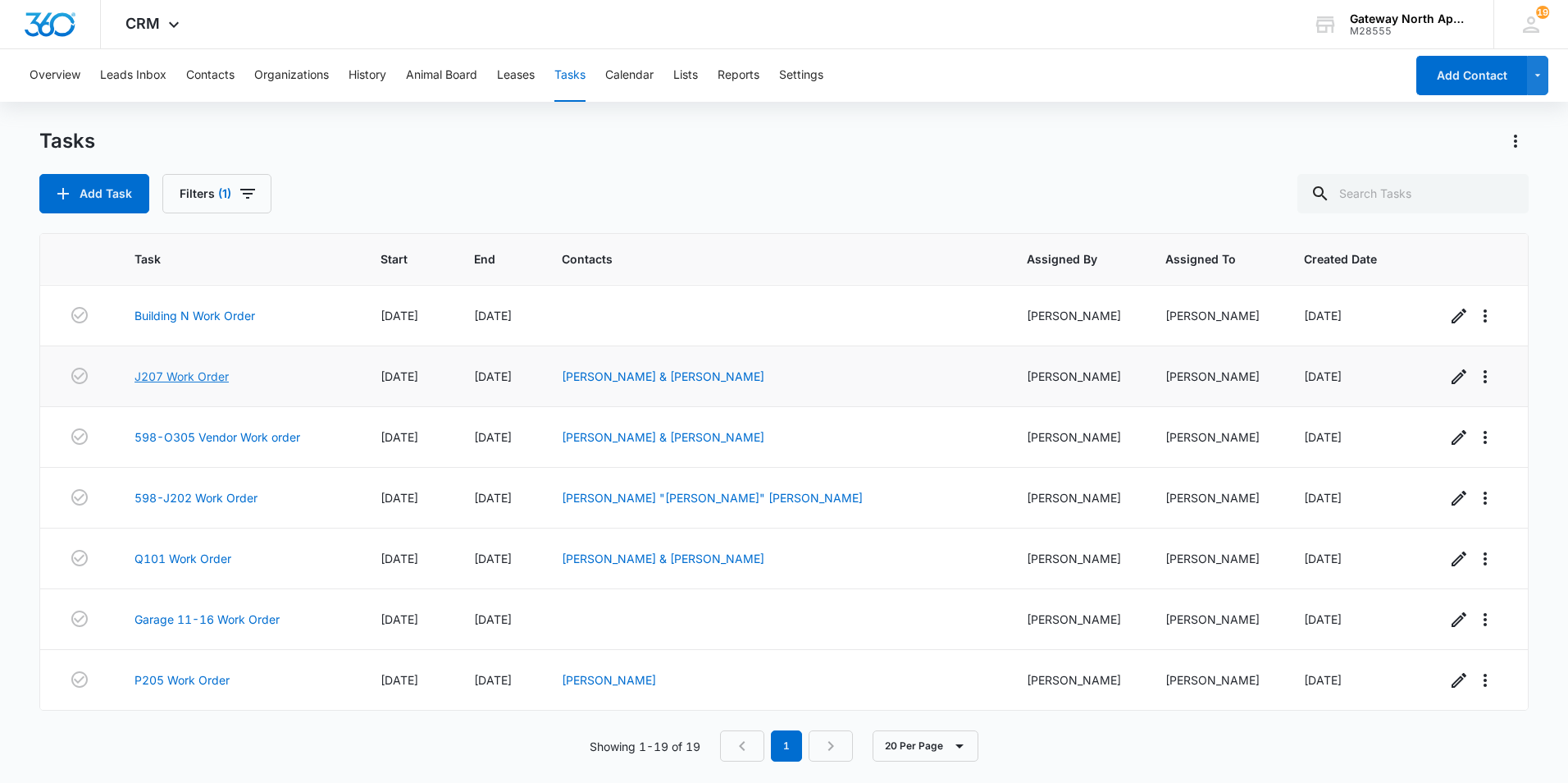
click at [196, 370] on link "J207 Work Order" at bounding box center [181, 377] width 94 height 17
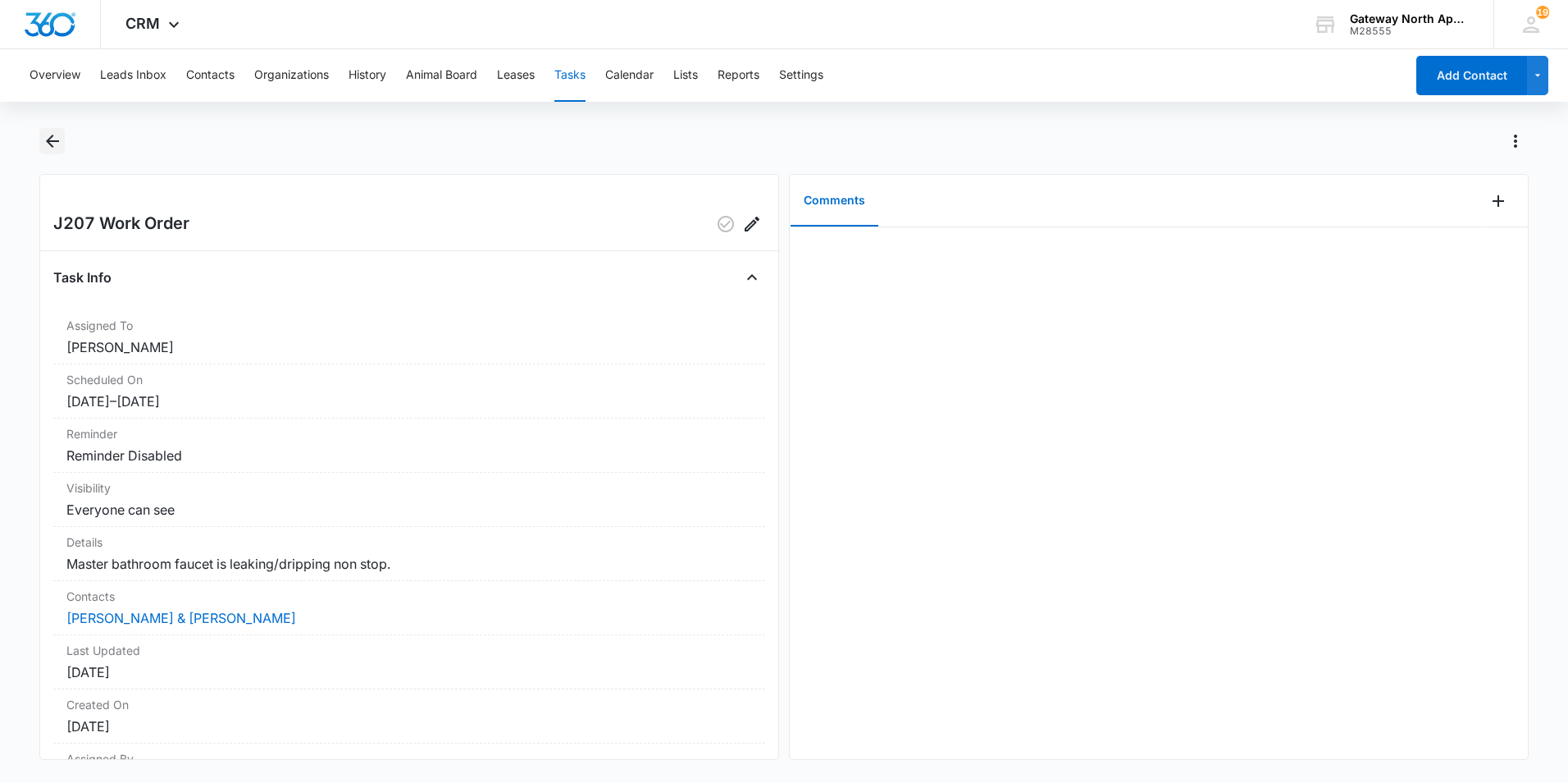
click at [46, 137] on icon "Back" at bounding box center [53, 141] width 20 height 20
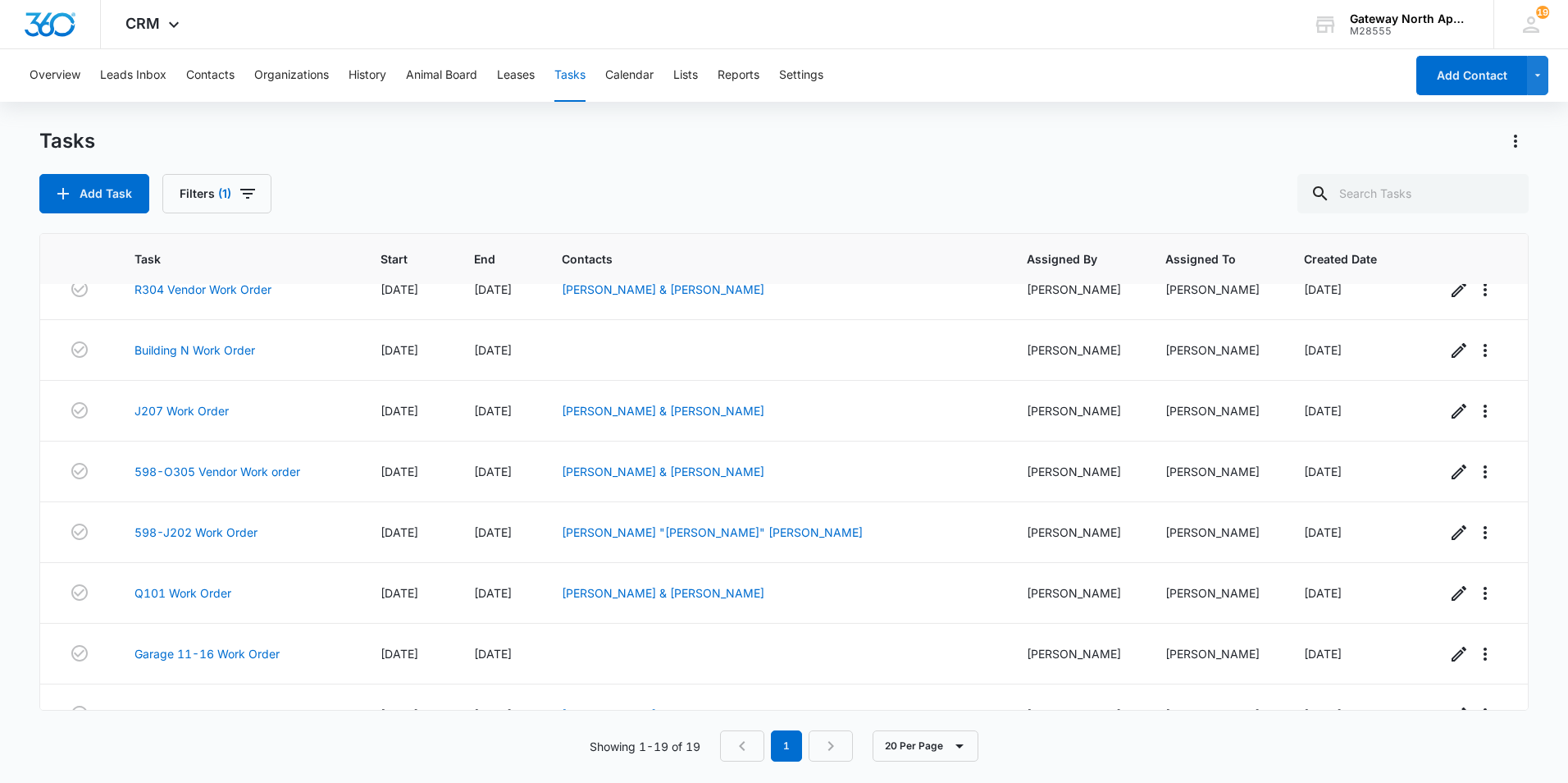
scroll to position [727, 0]
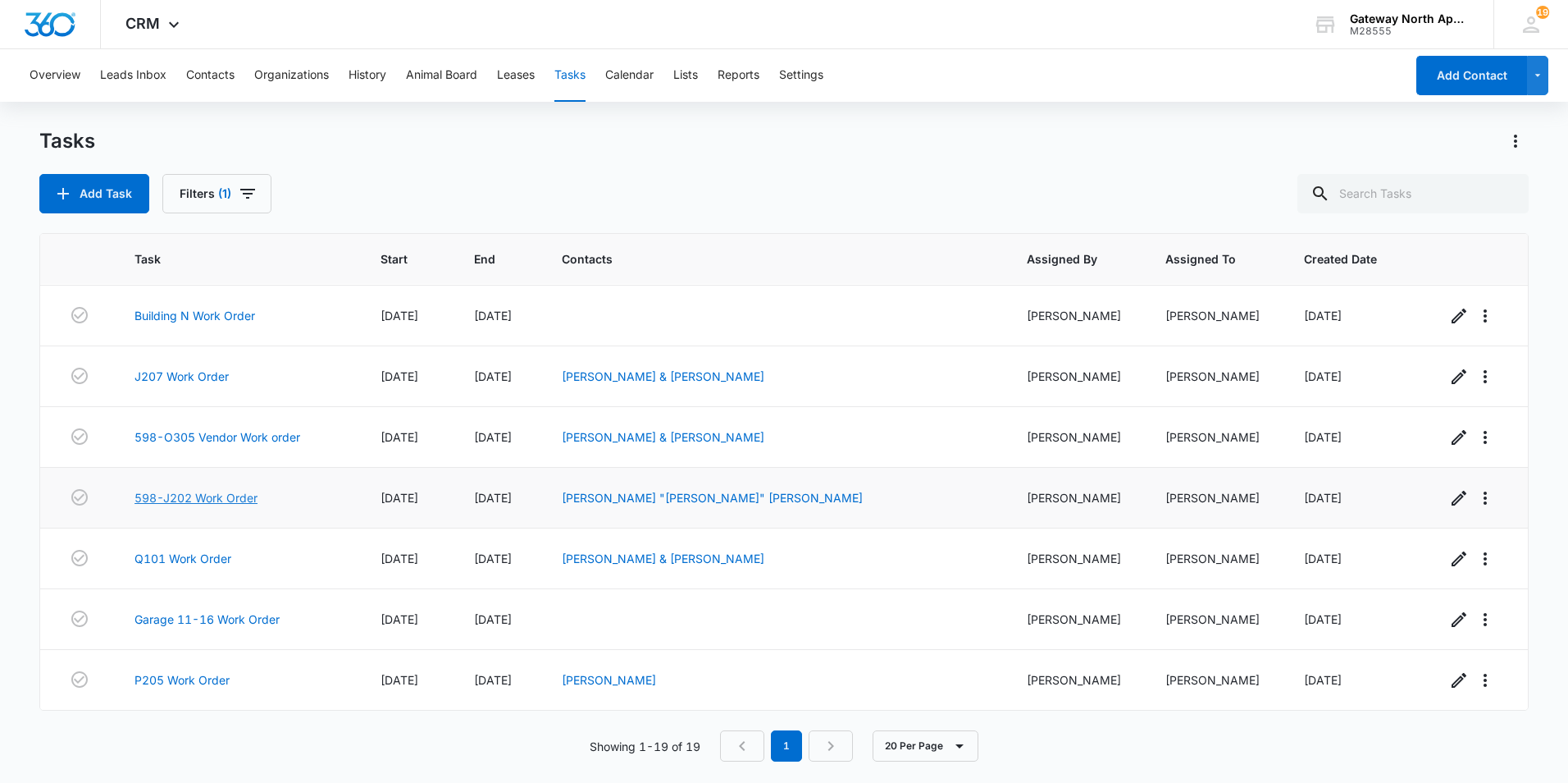
click at [202, 495] on link "598-J202 Work Order" at bounding box center [195, 497] width 123 height 17
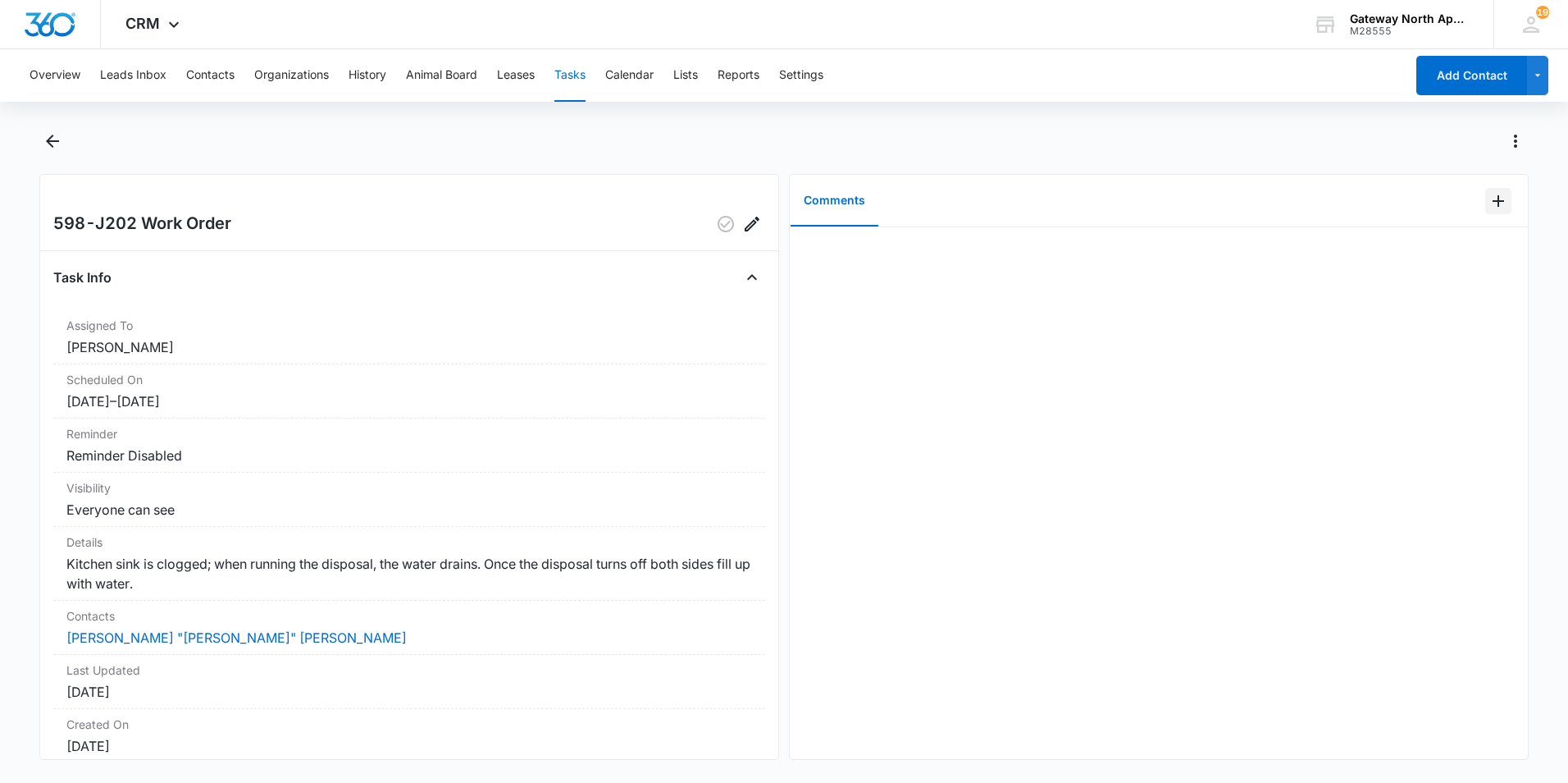
click at [1492, 201] on icon "Add Comment" at bounding box center [1498, 201] width 11 height 12
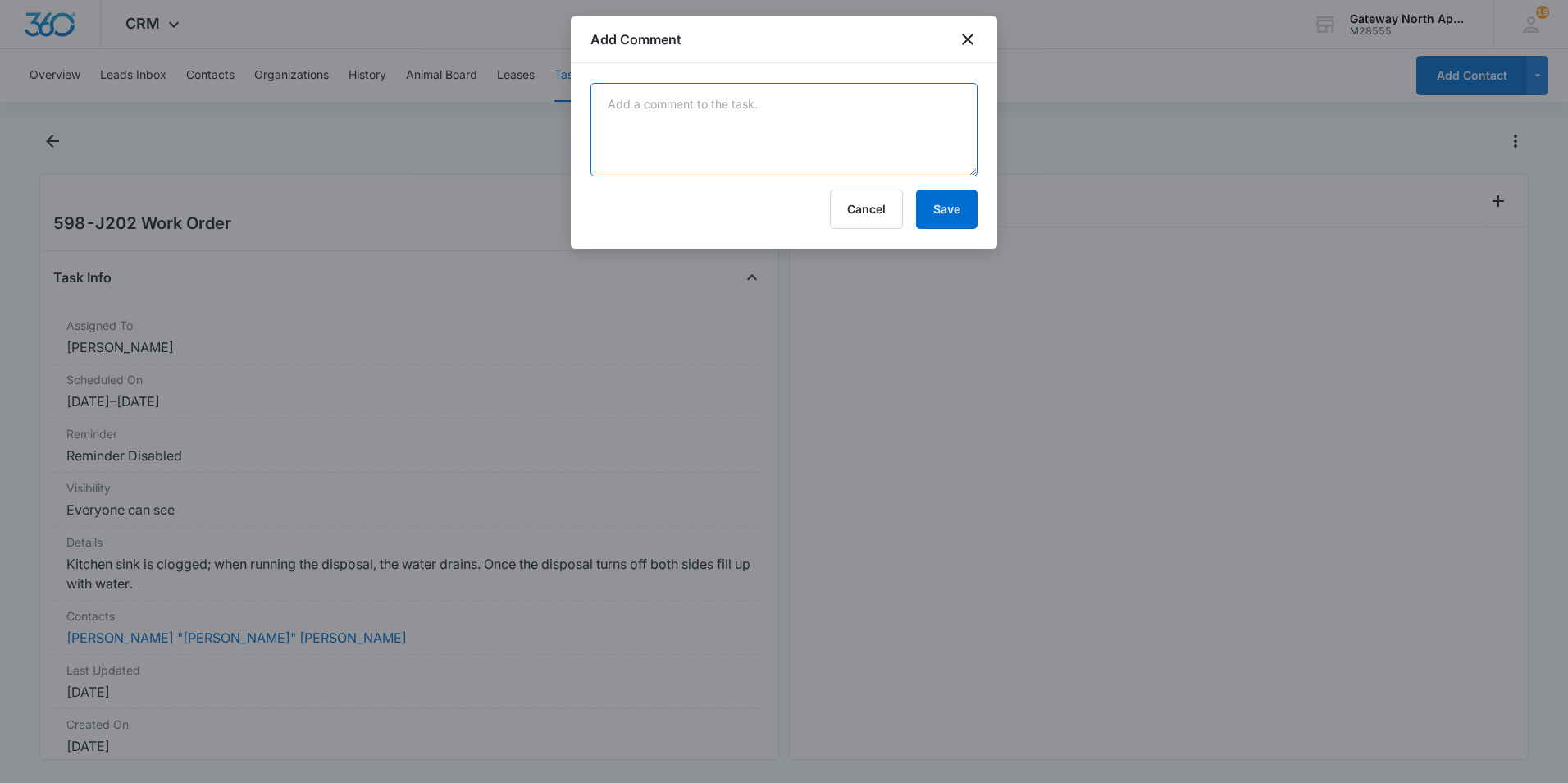
click at [716, 121] on textarea at bounding box center [784, 129] width 387 height 94
click at [813, 125] on textarea "went in there ran the water with the disposal on for couple of minutes didn't s…" at bounding box center [784, 129] width 387 height 94
click at [795, 146] on textarea "went in there ran the water with the disposal on for couple of minutes didn't s…" at bounding box center [784, 129] width 387 height 94
type textarea "went in there ran the water with the disposal on for couple of minutes didn't s…"
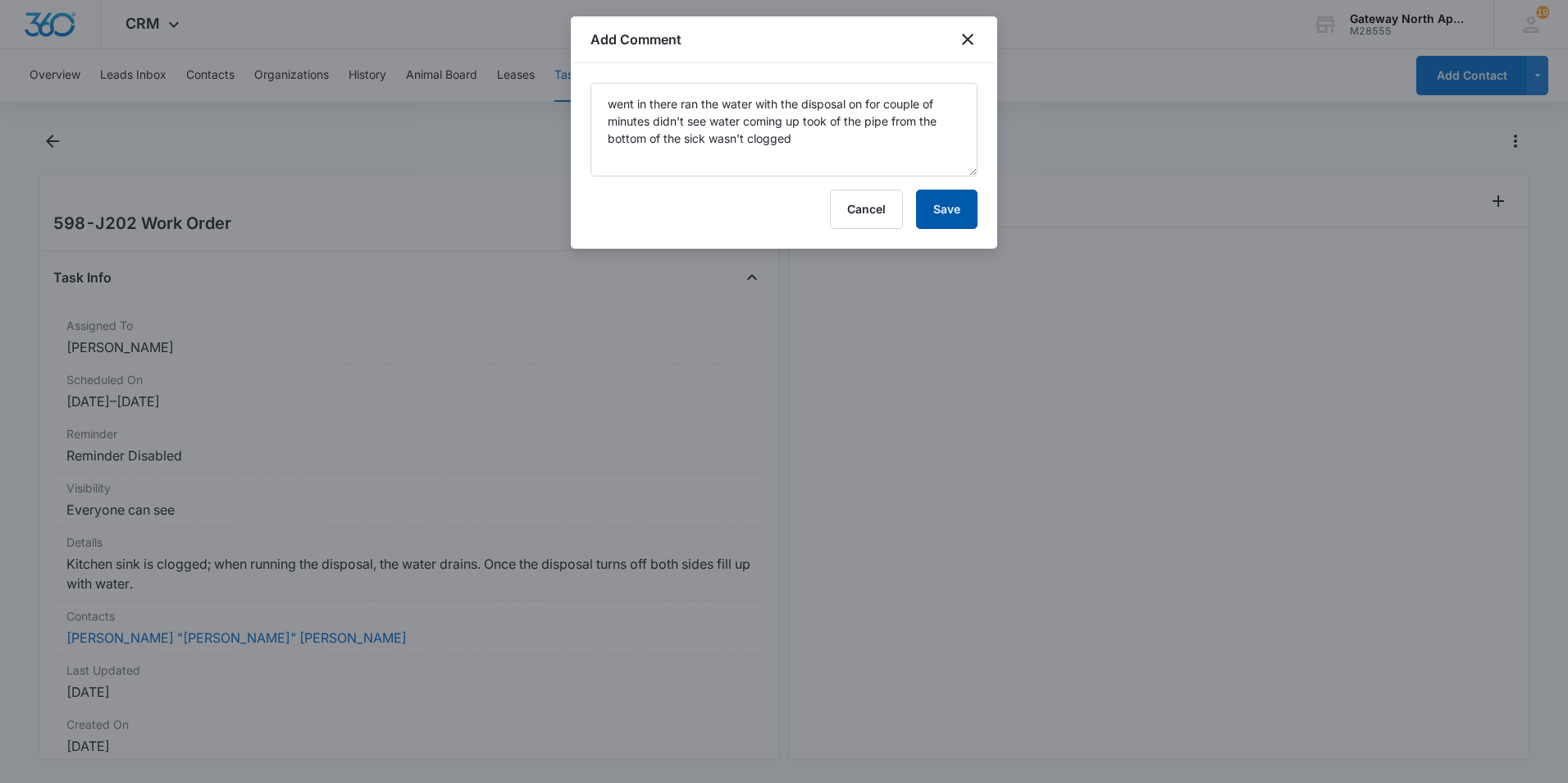
click at [936, 201] on button "Save" at bounding box center [946, 209] width 61 height 39
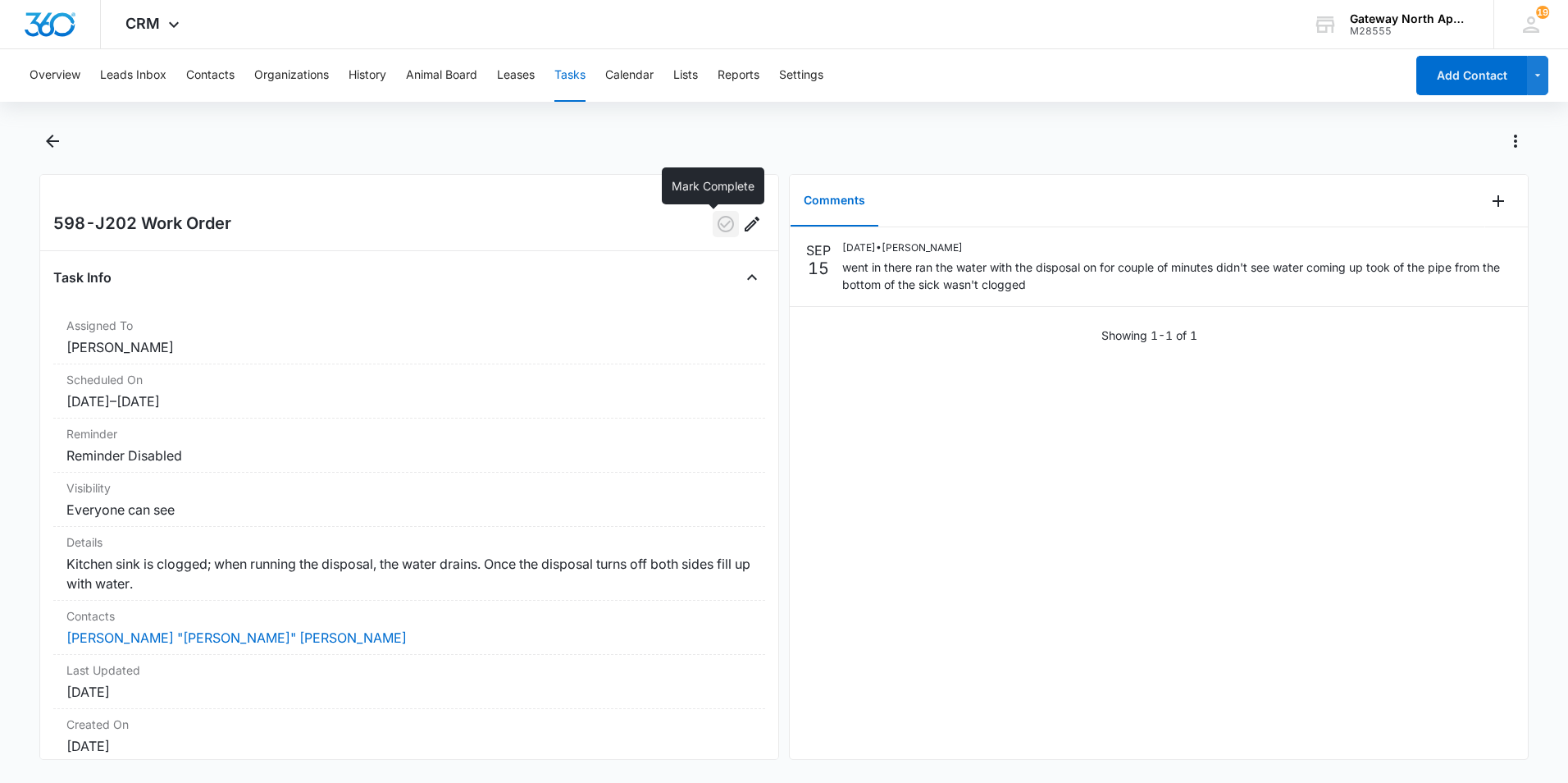
click at [716, 222] on icon "button" at bounding box center [725, 223] width 20 height 20
click at [55, 135] on icon "Back" at bounding box center [53, 141] width 20 height 20
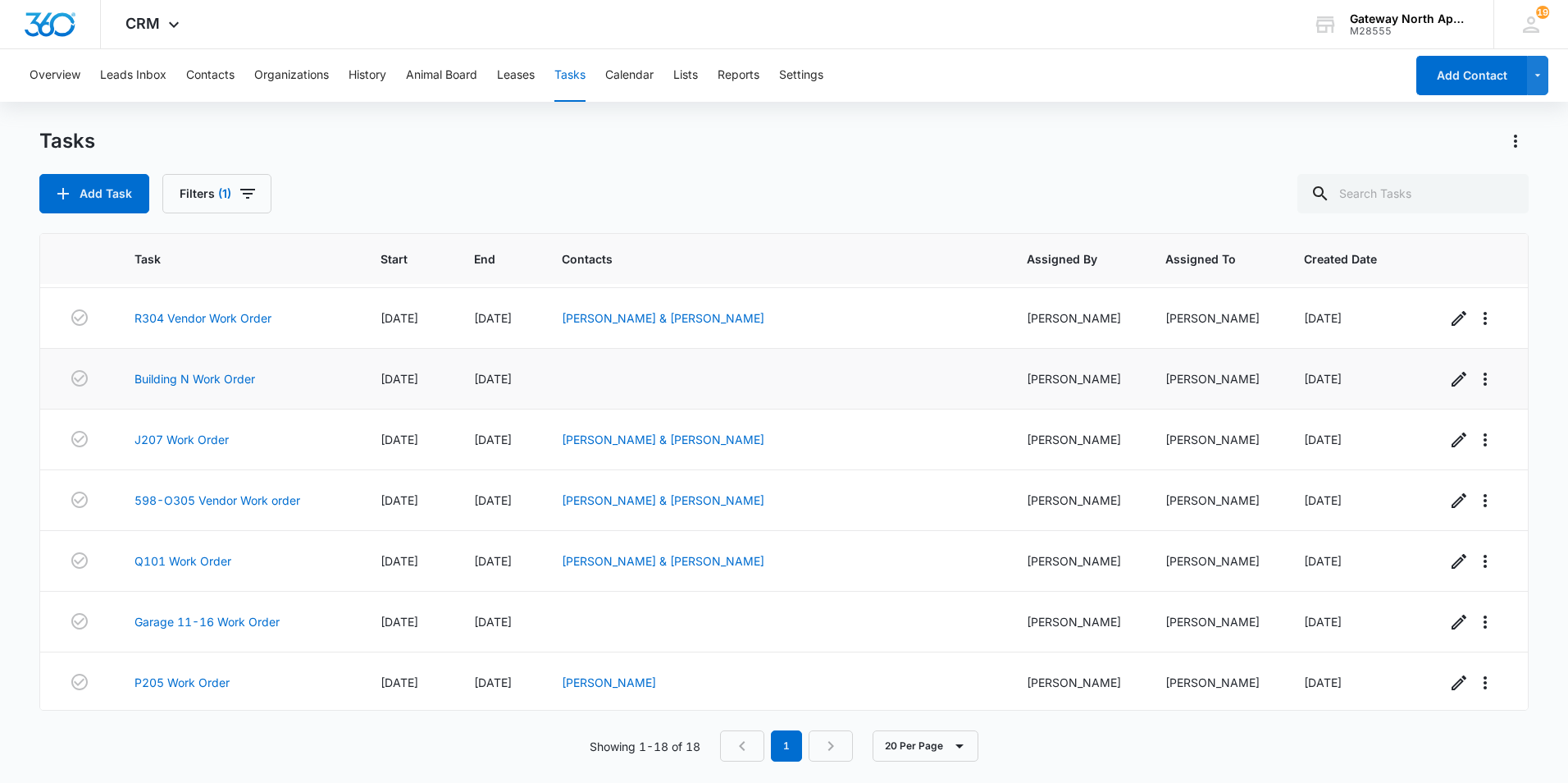
scroll to position [667, 0]
click at [213, 680] on link "P205 Work Order" at bounding box center [181, 679] width 95 height 17
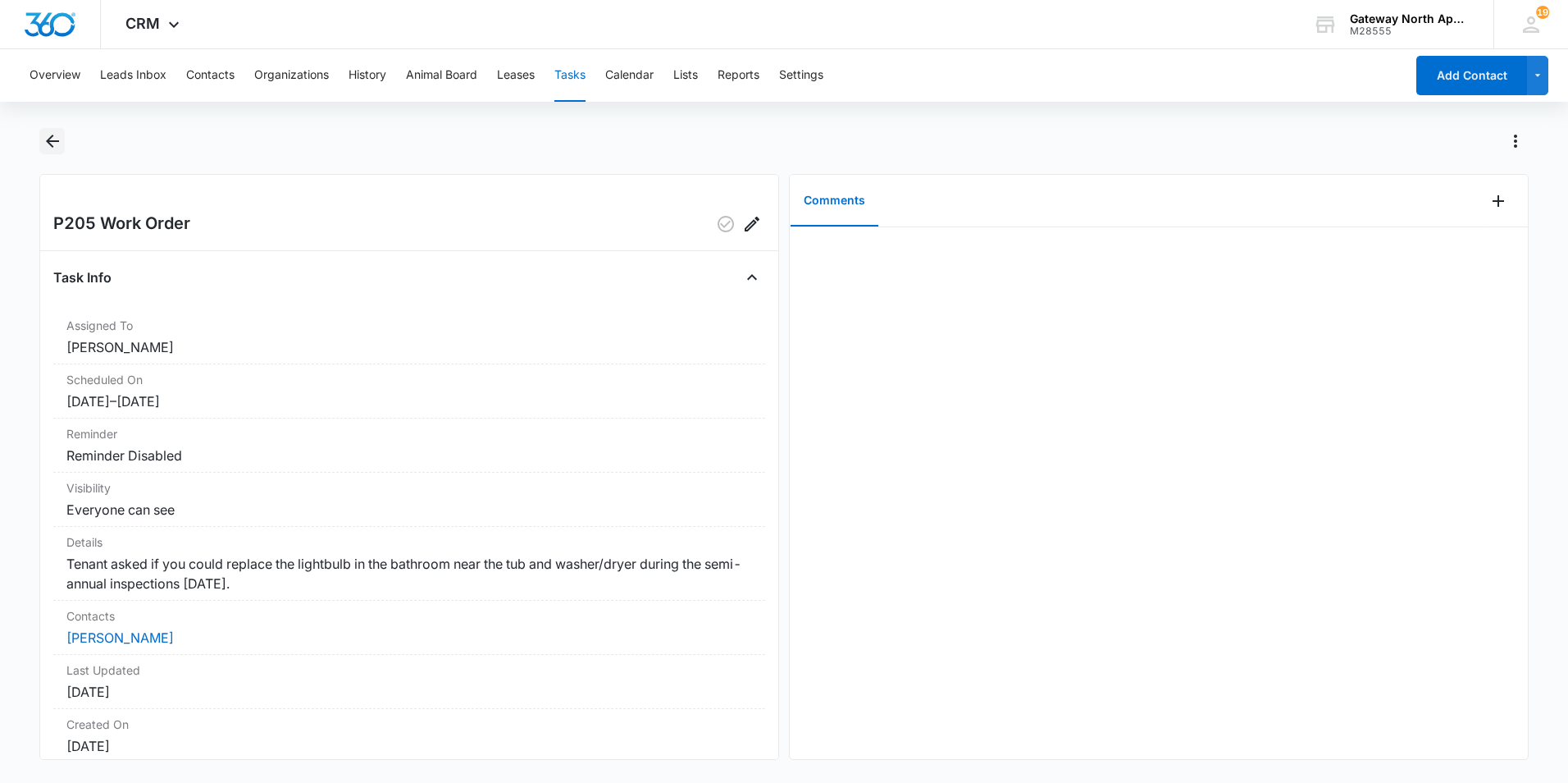
click at [53, 147] on icon "Back" at bounding box center [53, 141] width 20 height 20
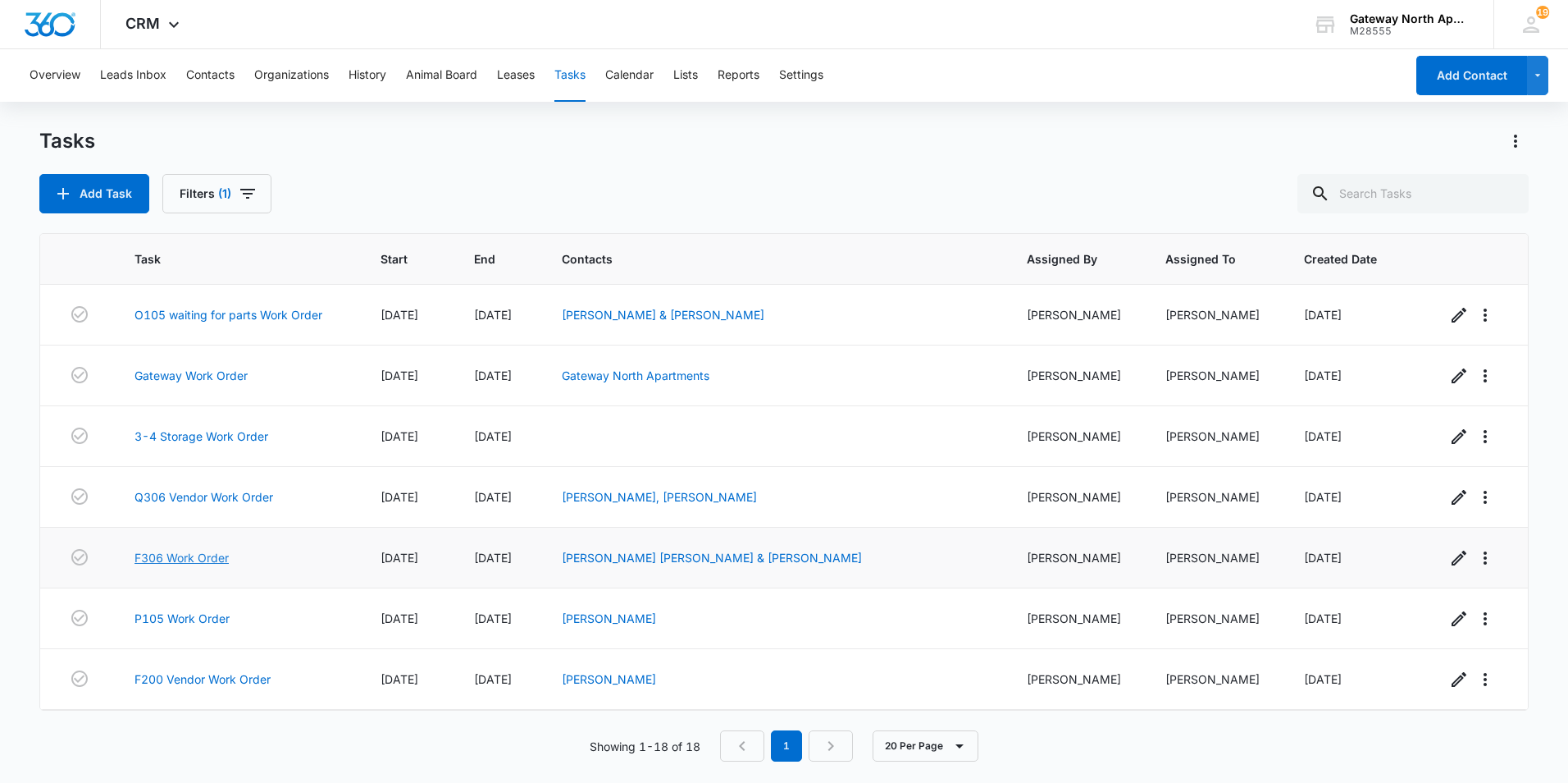
click at [218, 555] on link "F306 Work Order" at bounding box center [181, 558] width 94 height 17
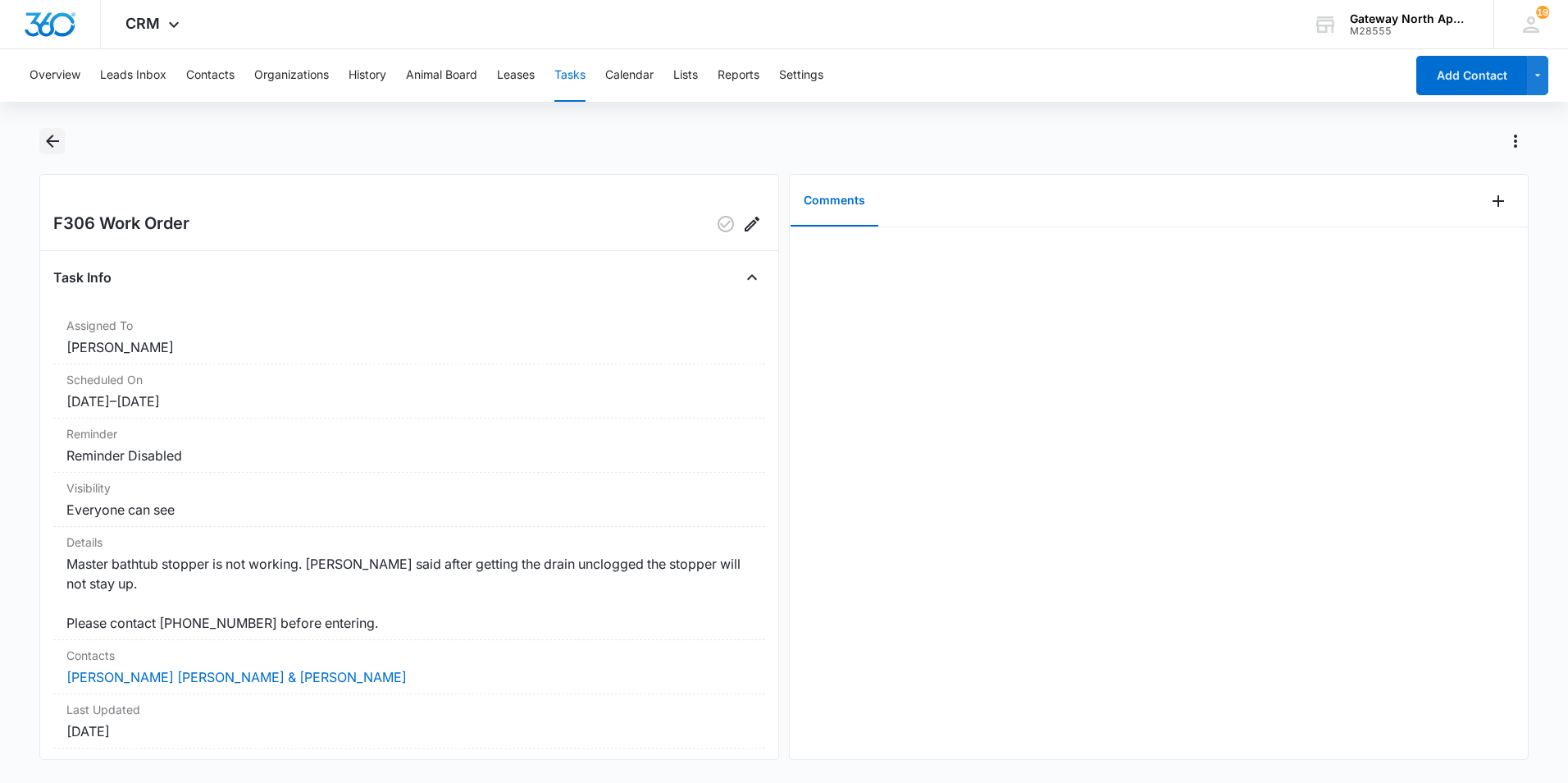
click at [50, 135] on icon "Back" at bounding box center [53, 141] width 20 height 20
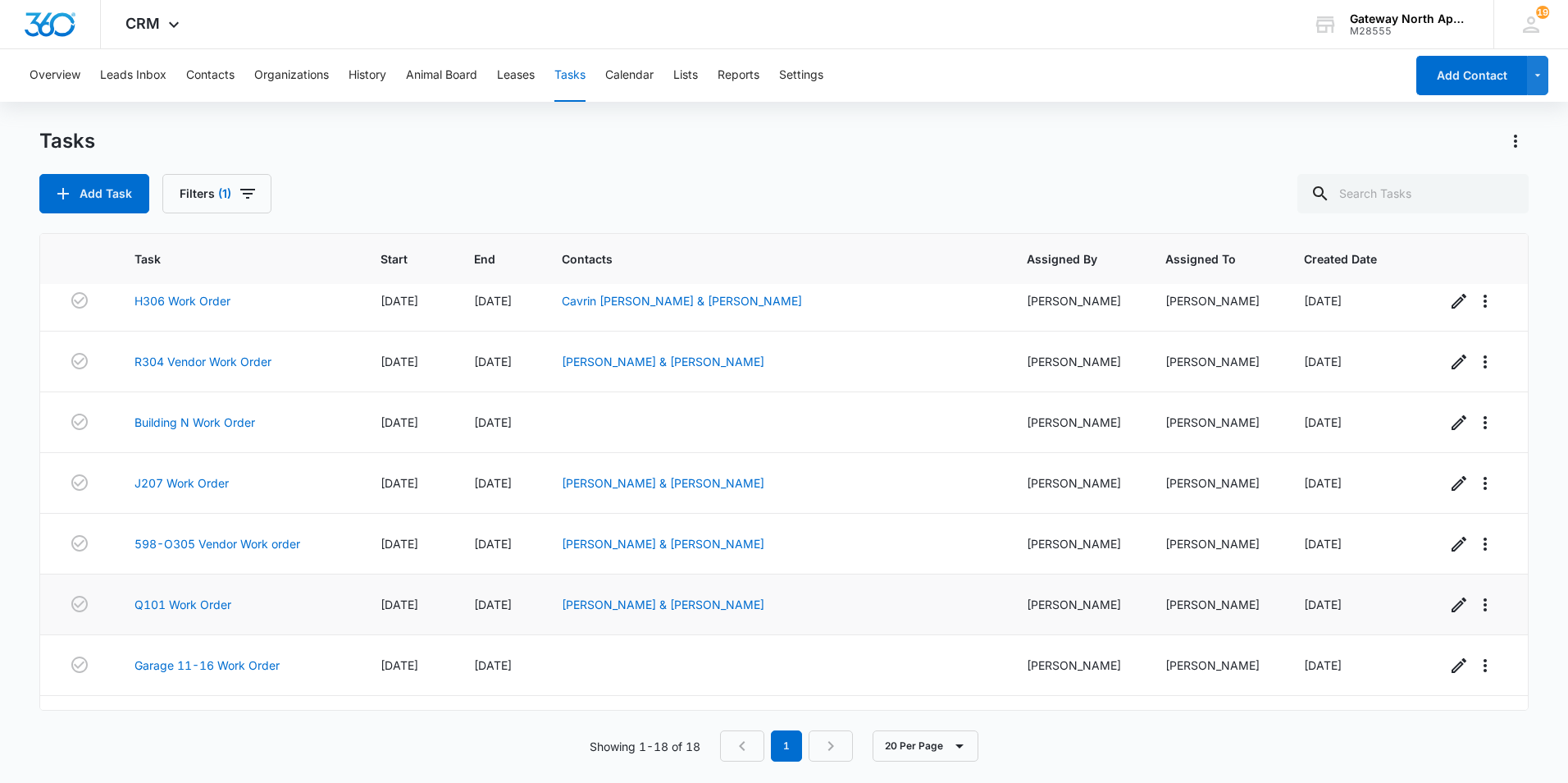
scroll to position [667, 0]
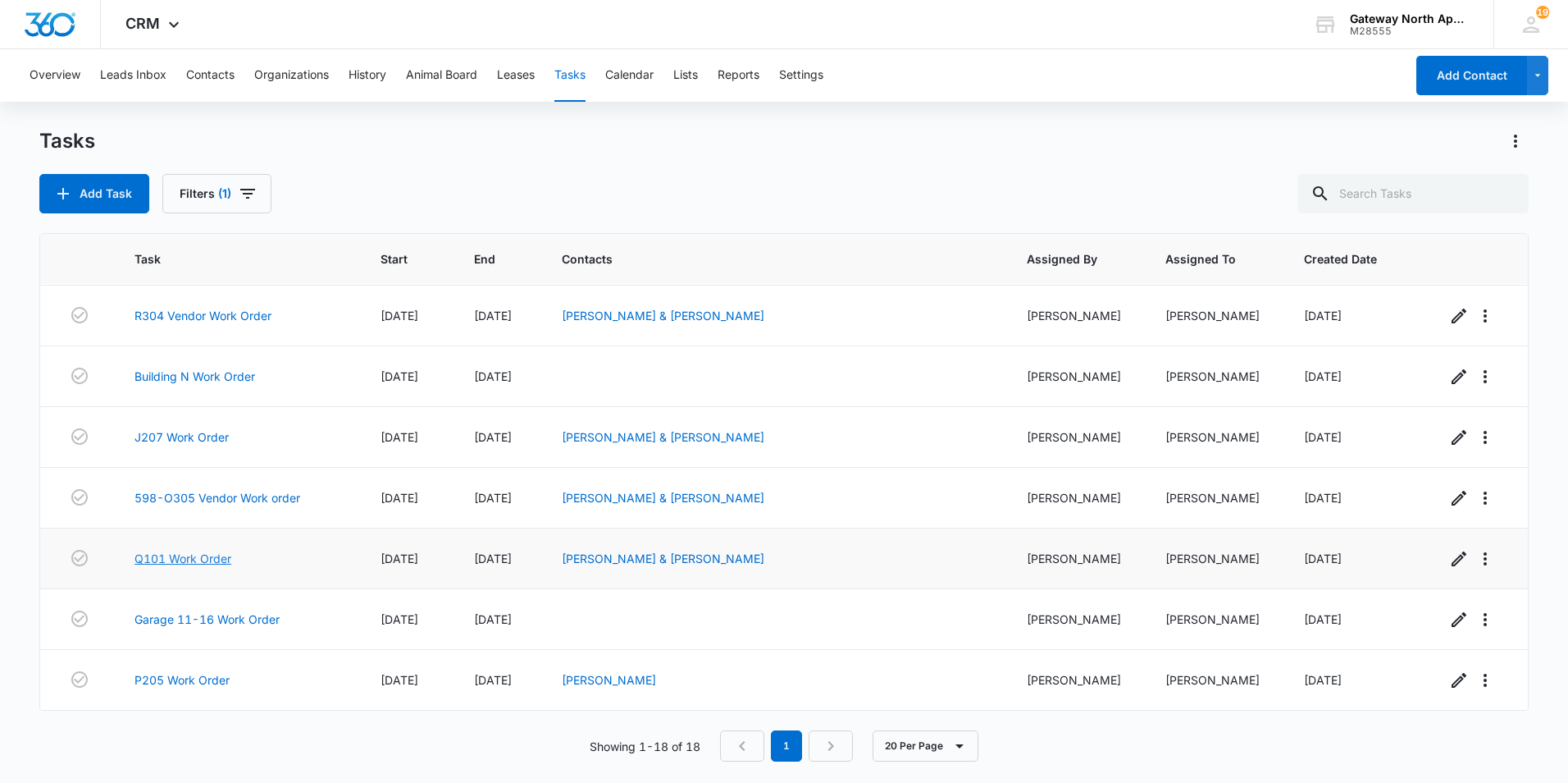
click at [220, 556] on link "Q101 Work Order" at bounding box center [182, 559] width 97 height 17
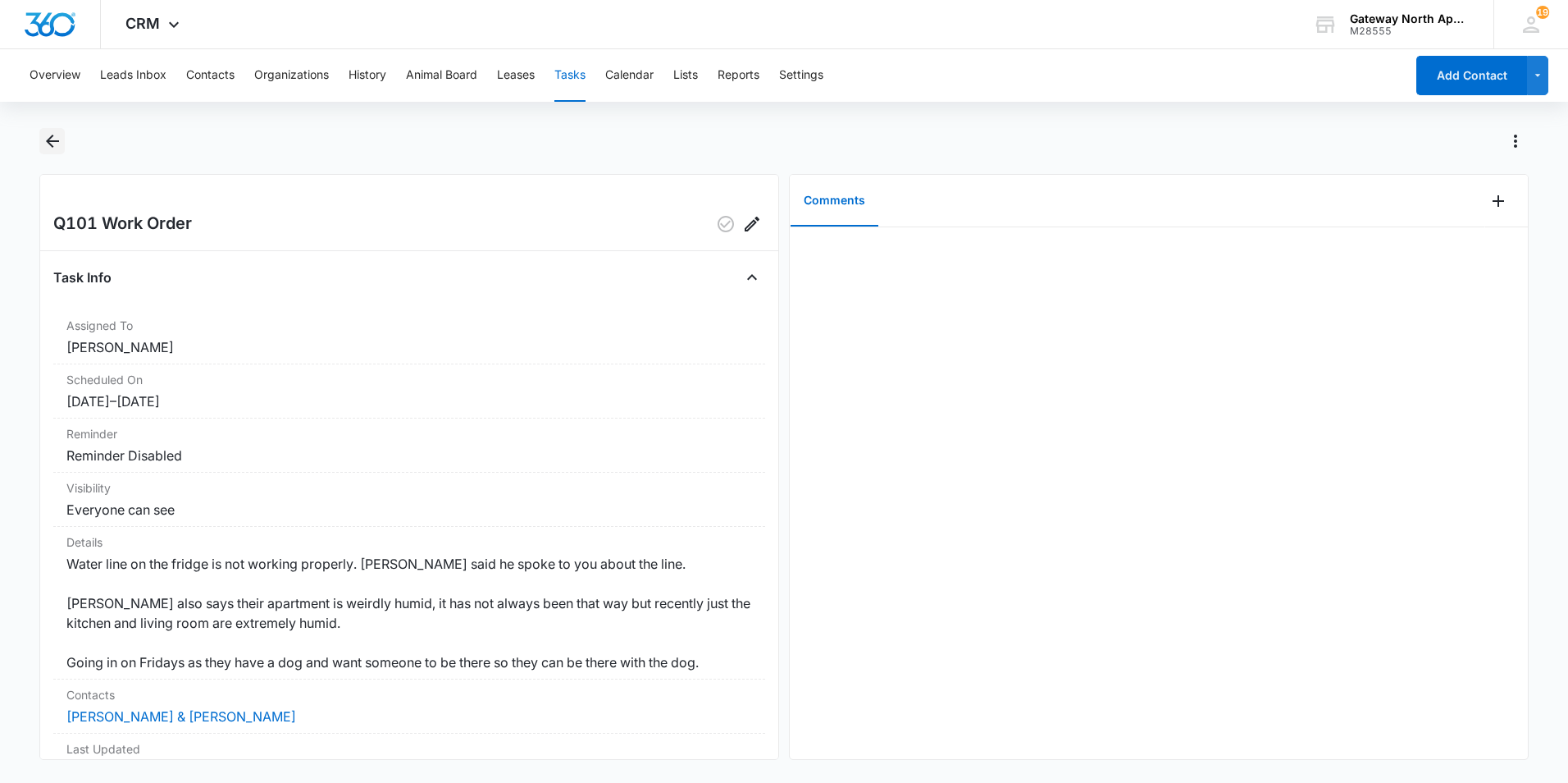
click at [55, 141] on icon "Back" at bounding box center [53, 141] width 13 height 13
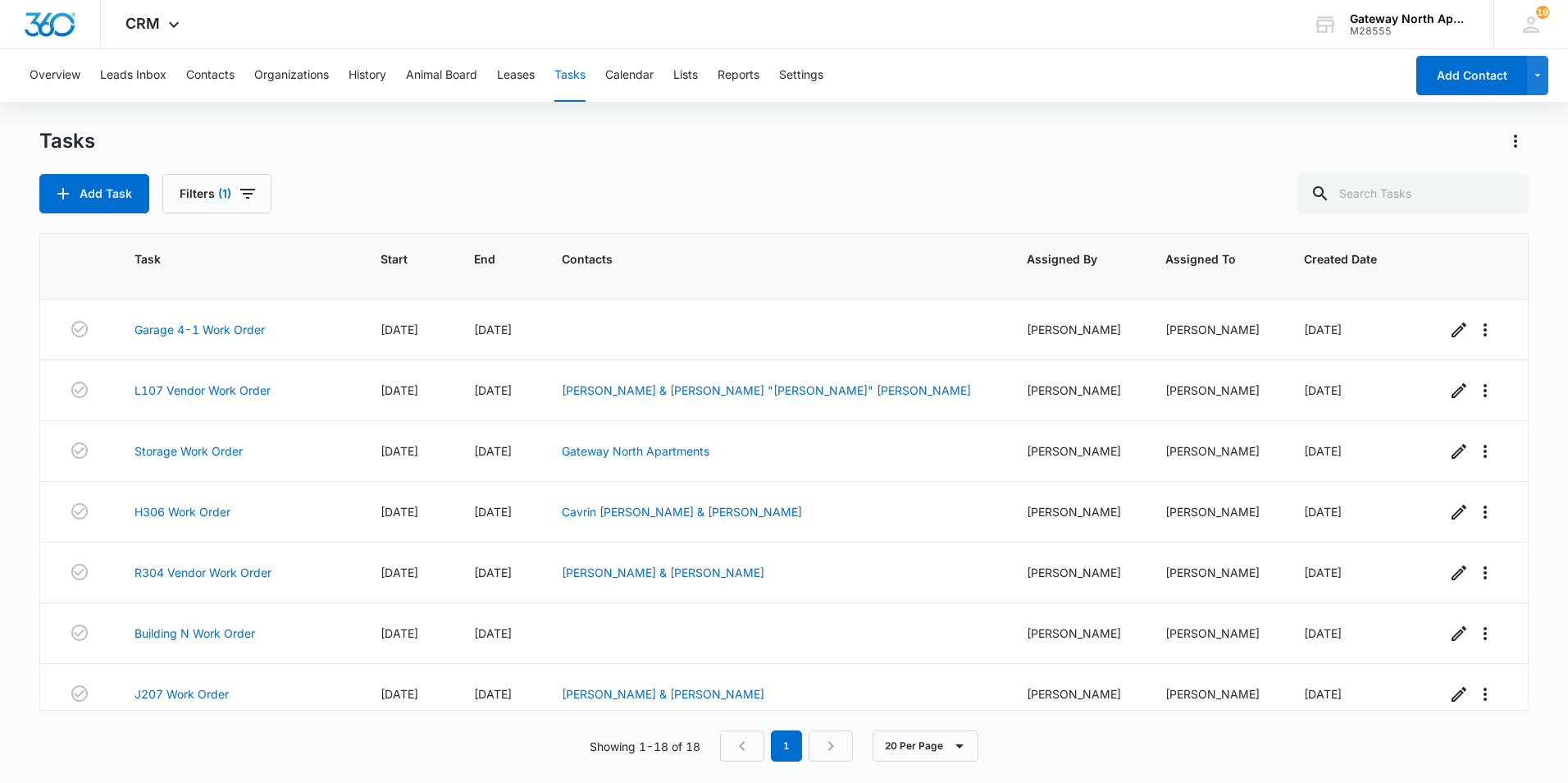
scroll to position [328, 0]
